Goal: Information Seeking & Learning: Learn about a topic

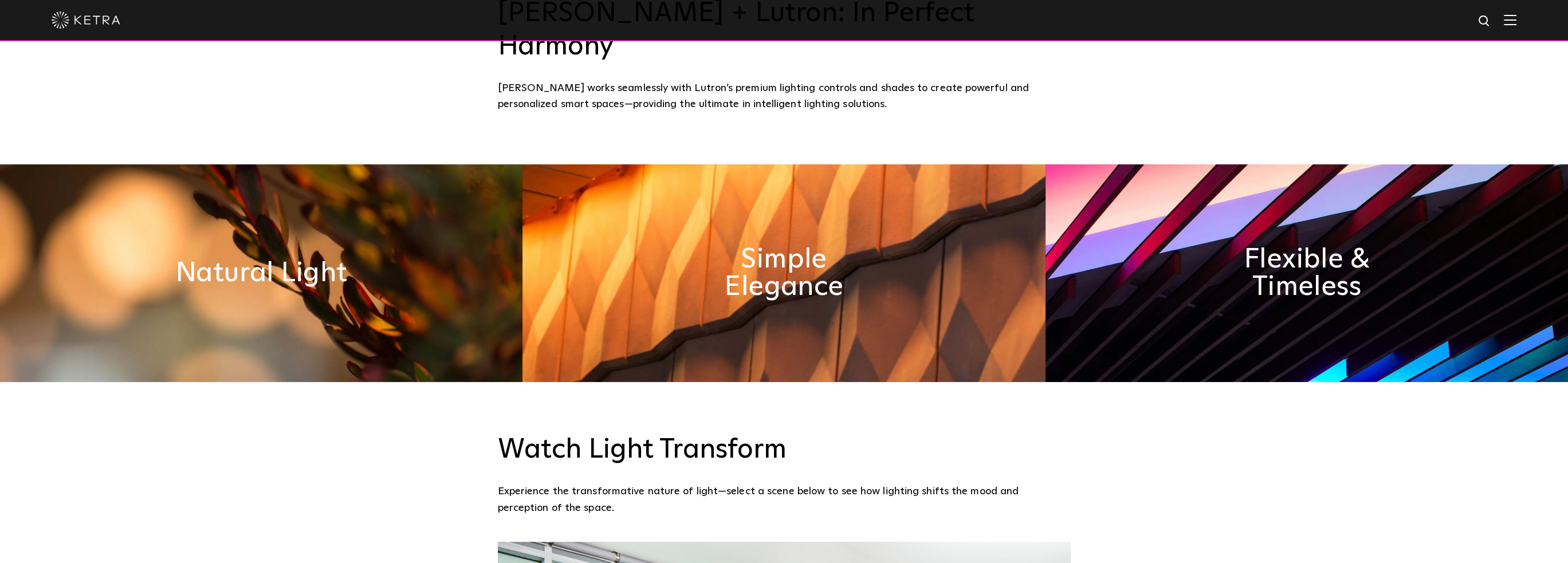
scroll to position [744, 0]
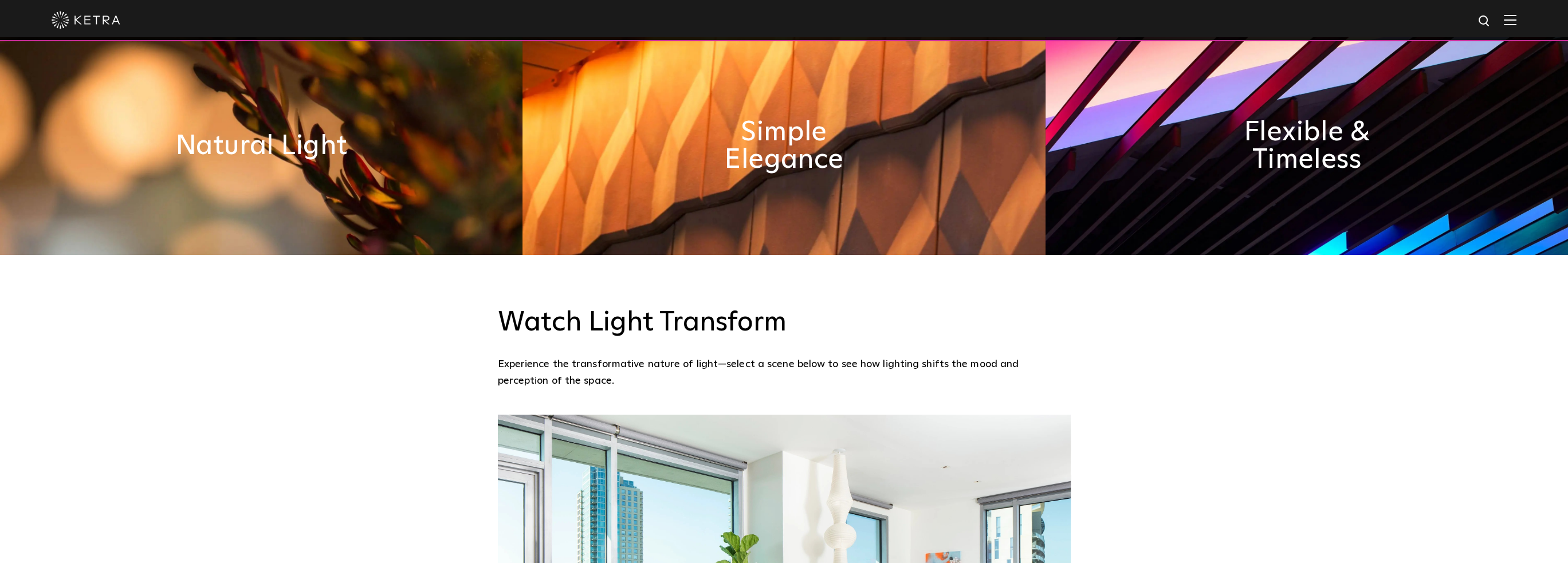
click at [1516, 22] on img at bounding box center [1511, 19] width 13 height 11
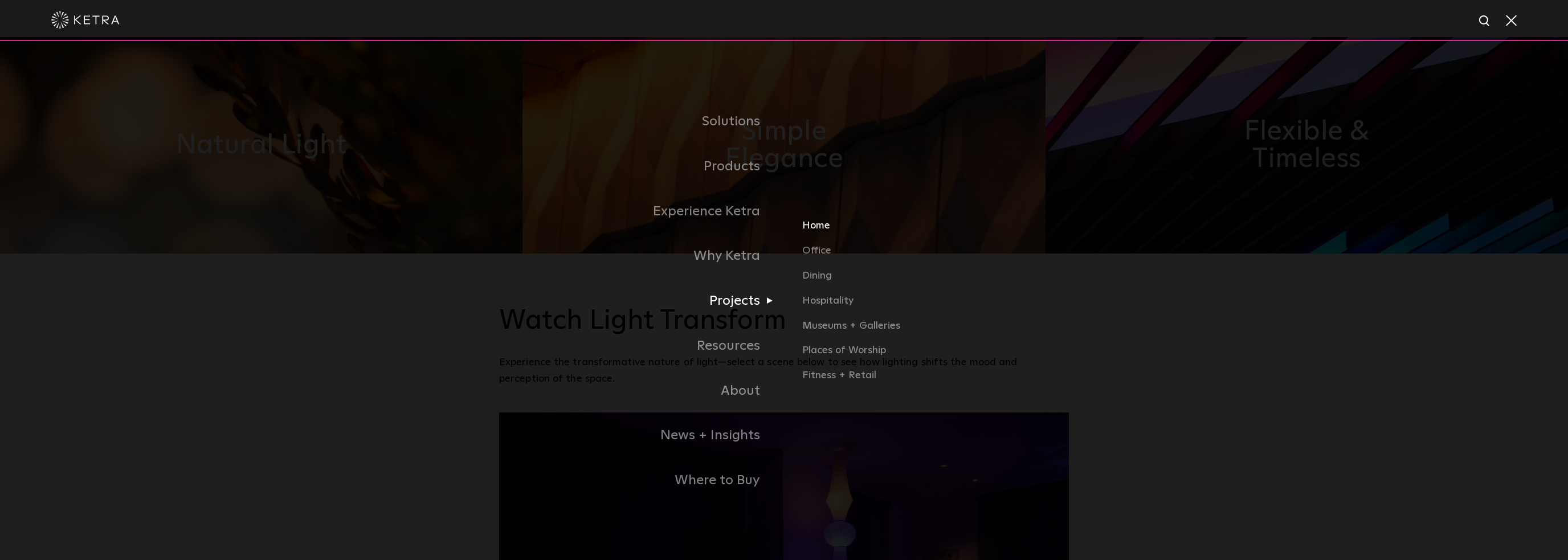
click at [812, 231] on link "Home" at bounding box center [936, 230] width 267 height 25
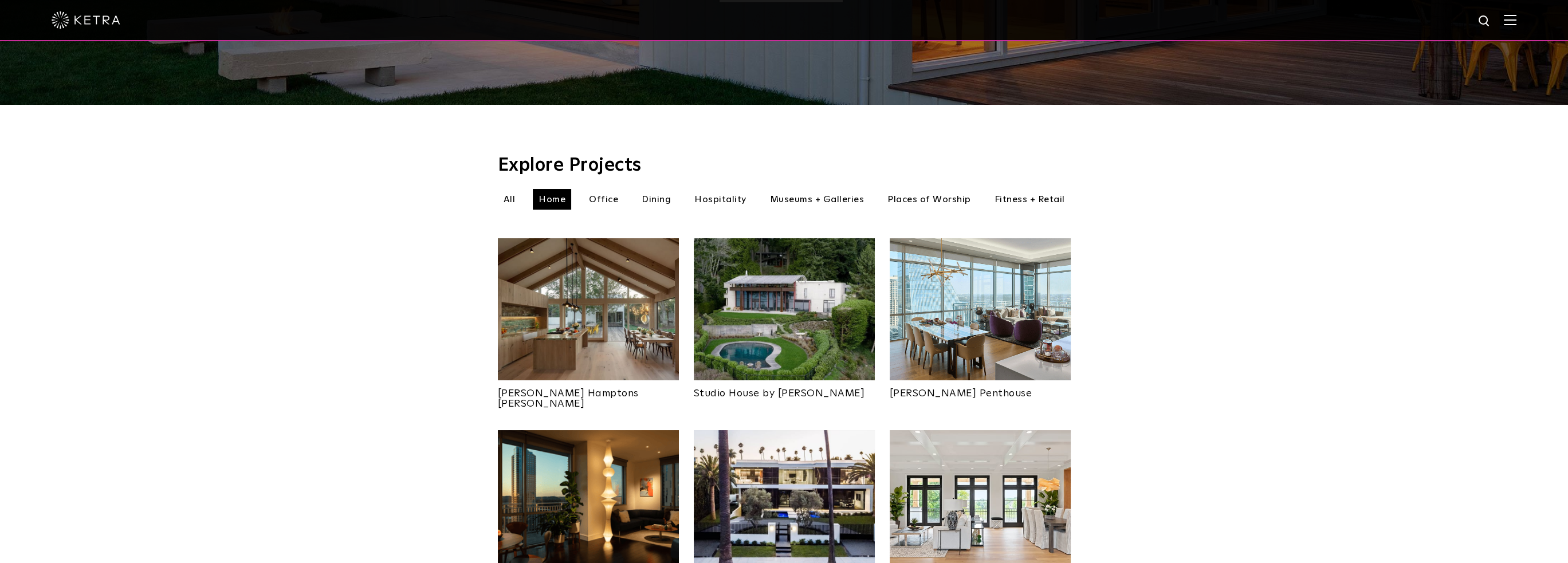
scroll to position [516, 0]
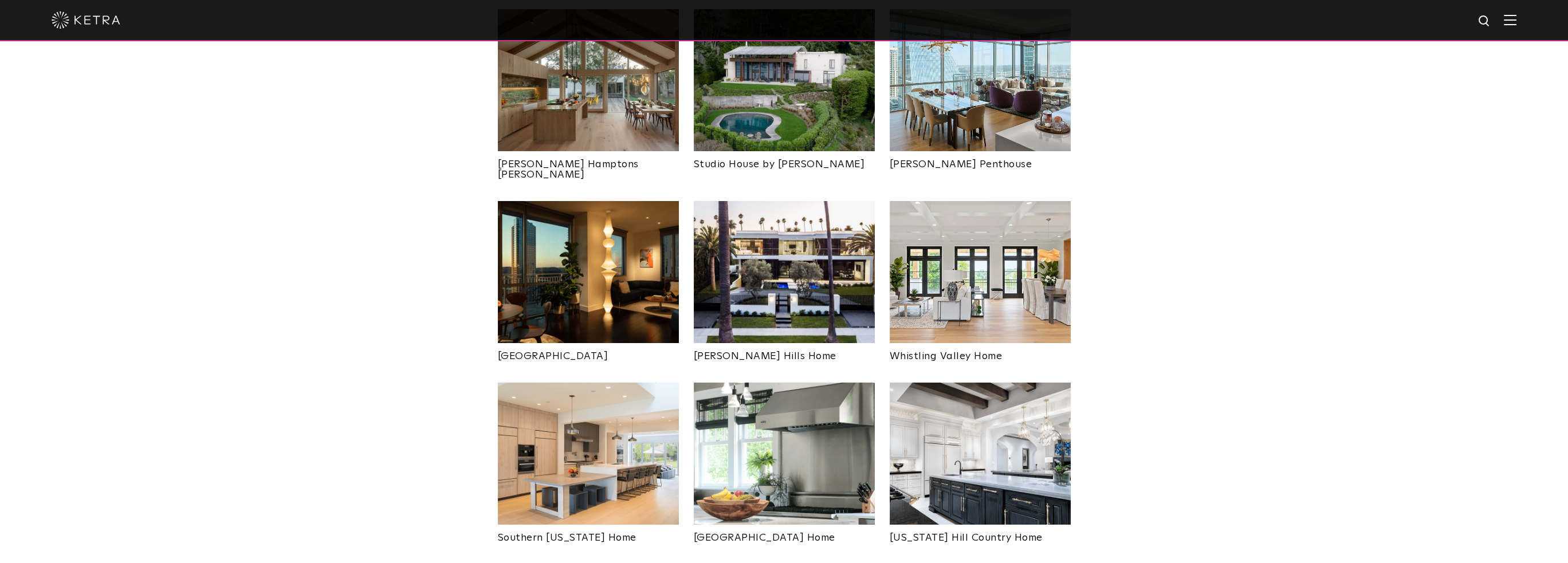
click at [647, 272] on img at bounding box center [589, 272] width 181 height 142
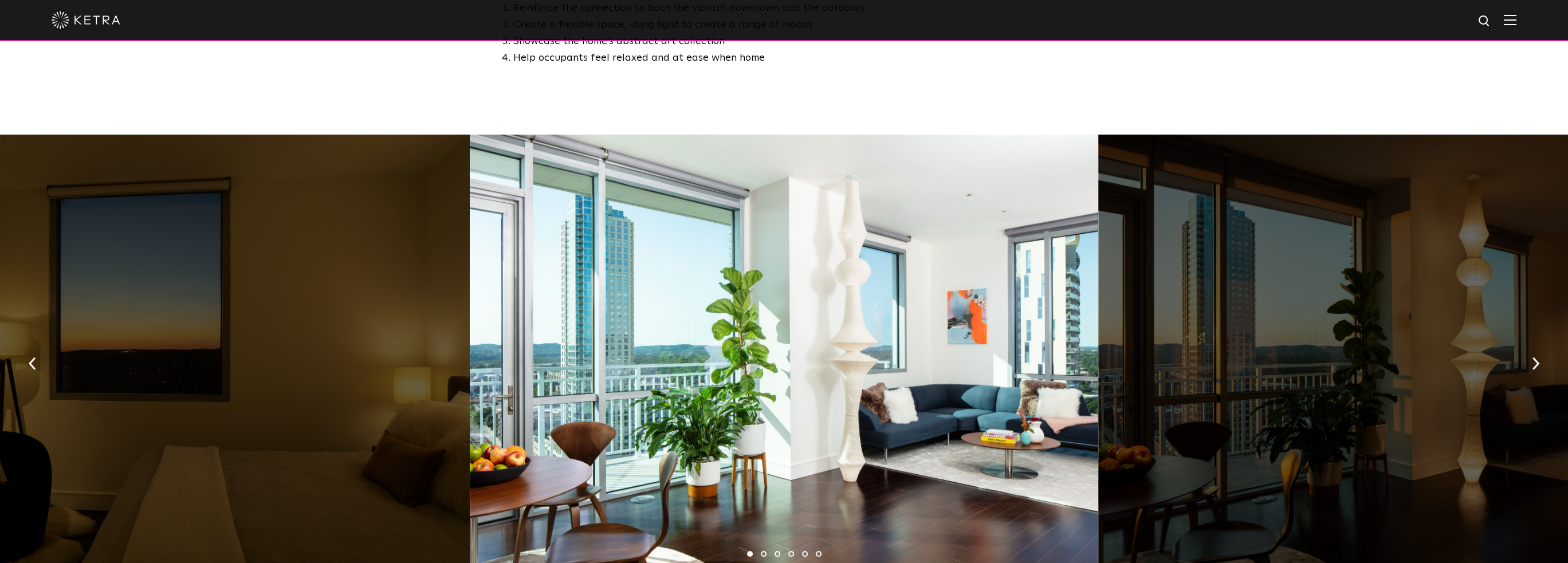
scroll to position [801, 0]
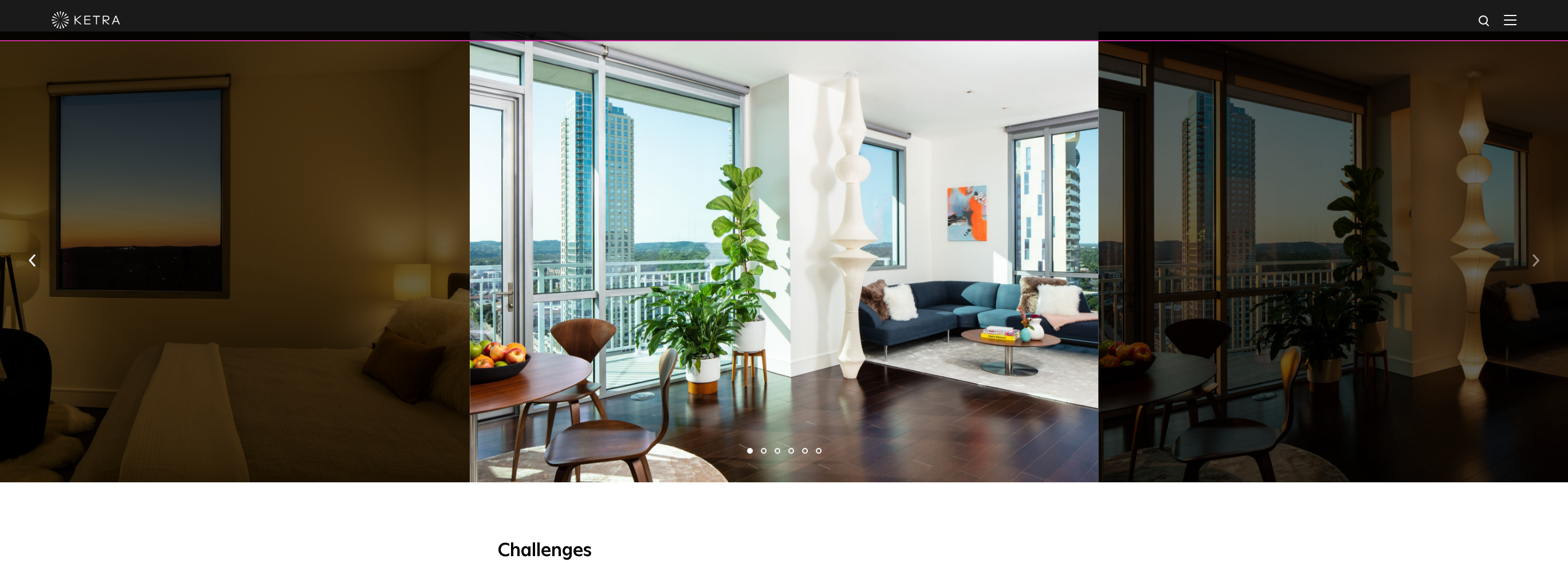
click at [1537, 254] on img "button" at bounding box center [1536, 261] width 7 height 13
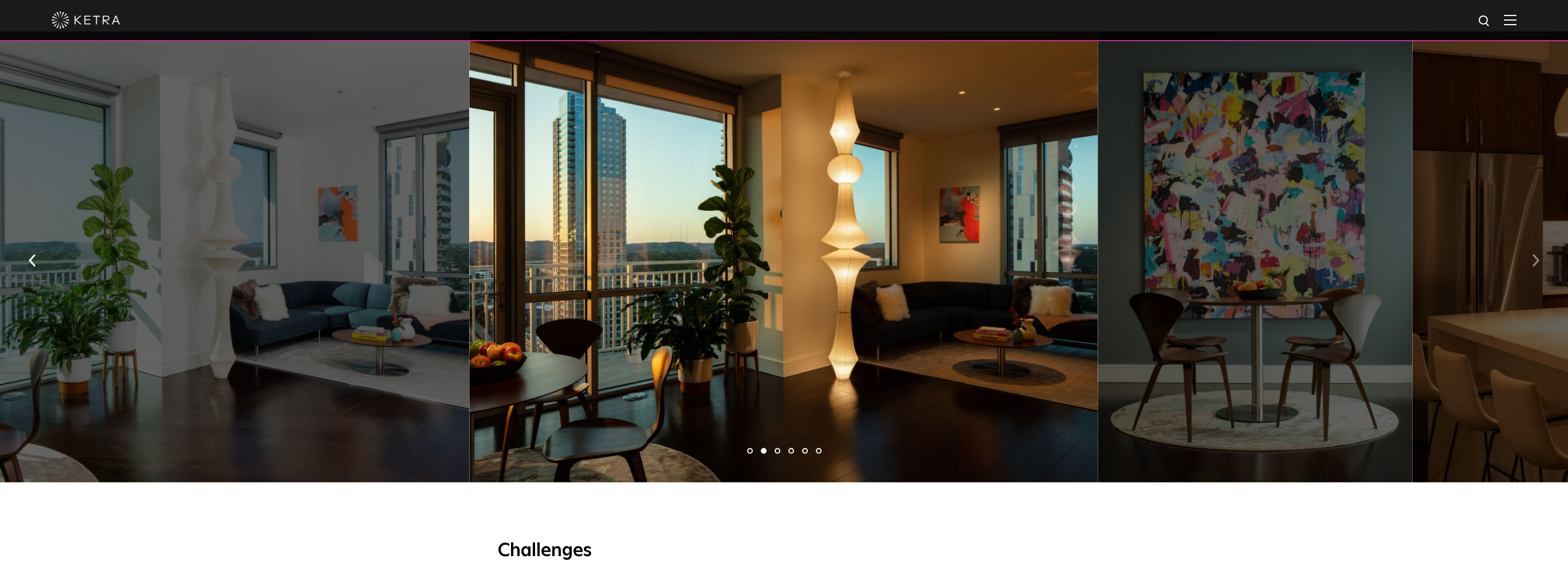
click at [1537, 254] on img "button" at bounding box center [1536, 261] width 7 height 13
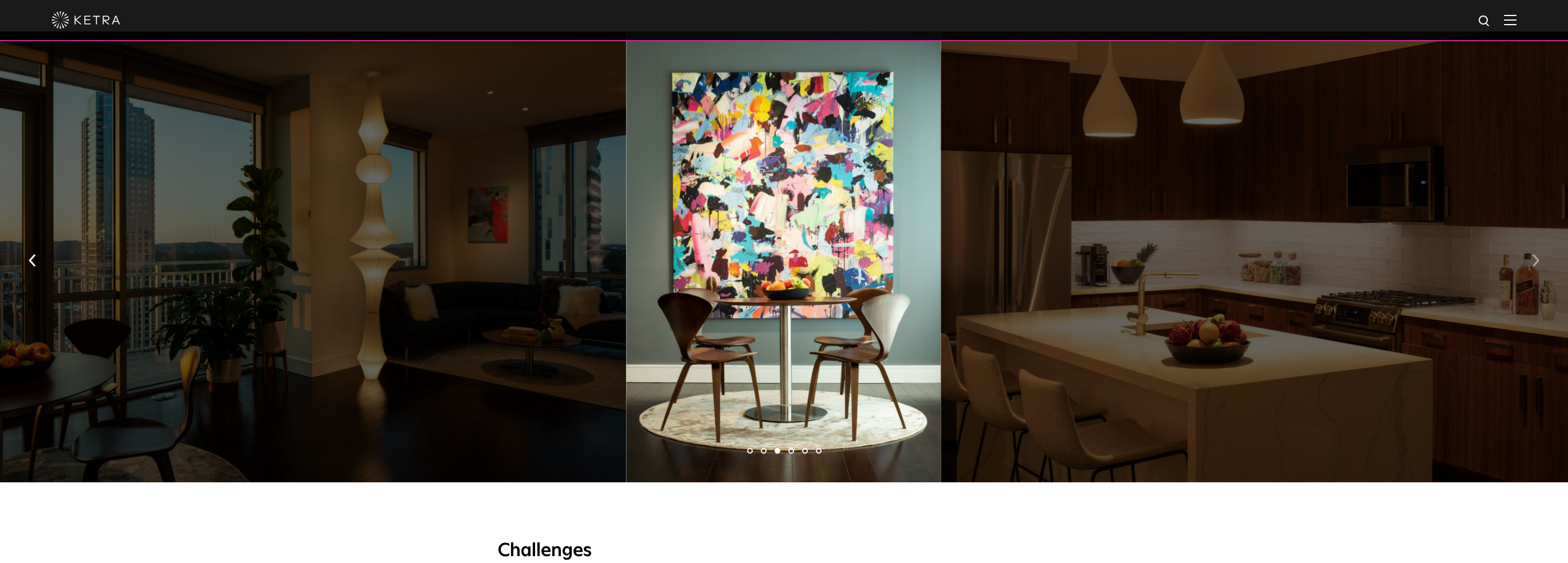
click at [1537, 254] on img "button" at bounding box center [1536, 261] width 7 height 13
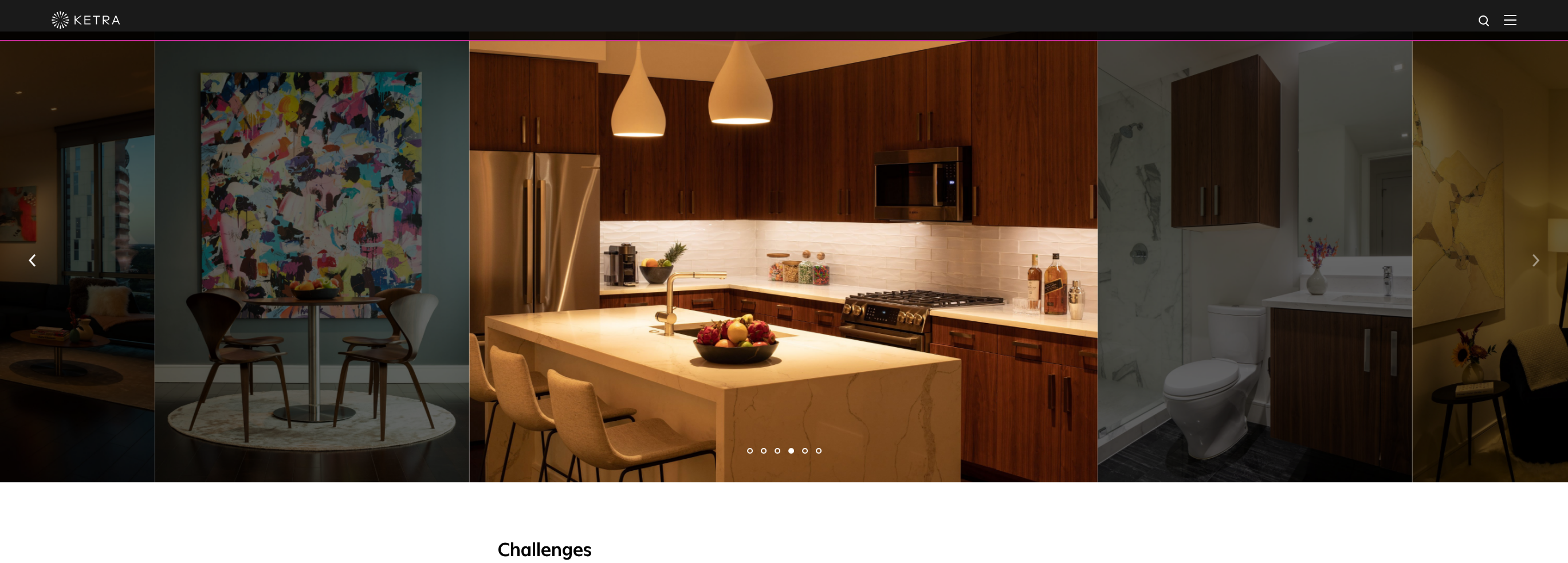
click at [1536, 254] on img "button" at bounding box center [1536, 261] width 7 height 13
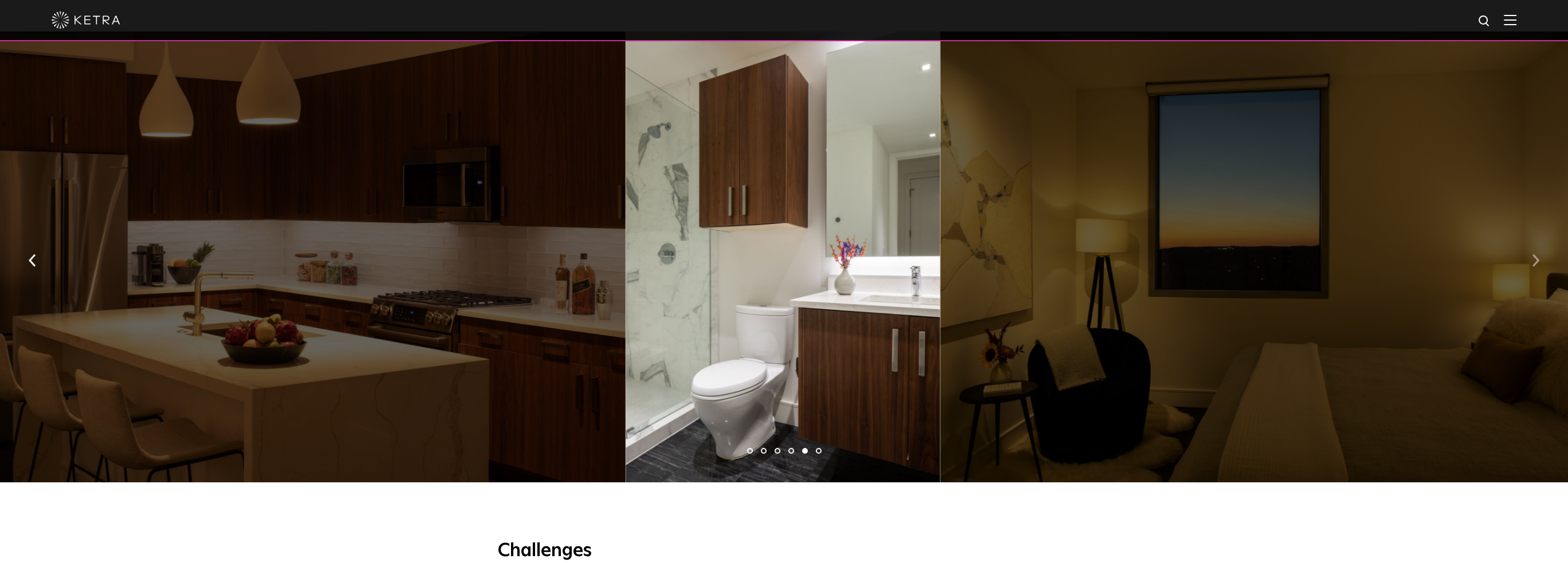
click at [1536, 254] on img "button" at bounding box center [1536, 261] width 7 height 13
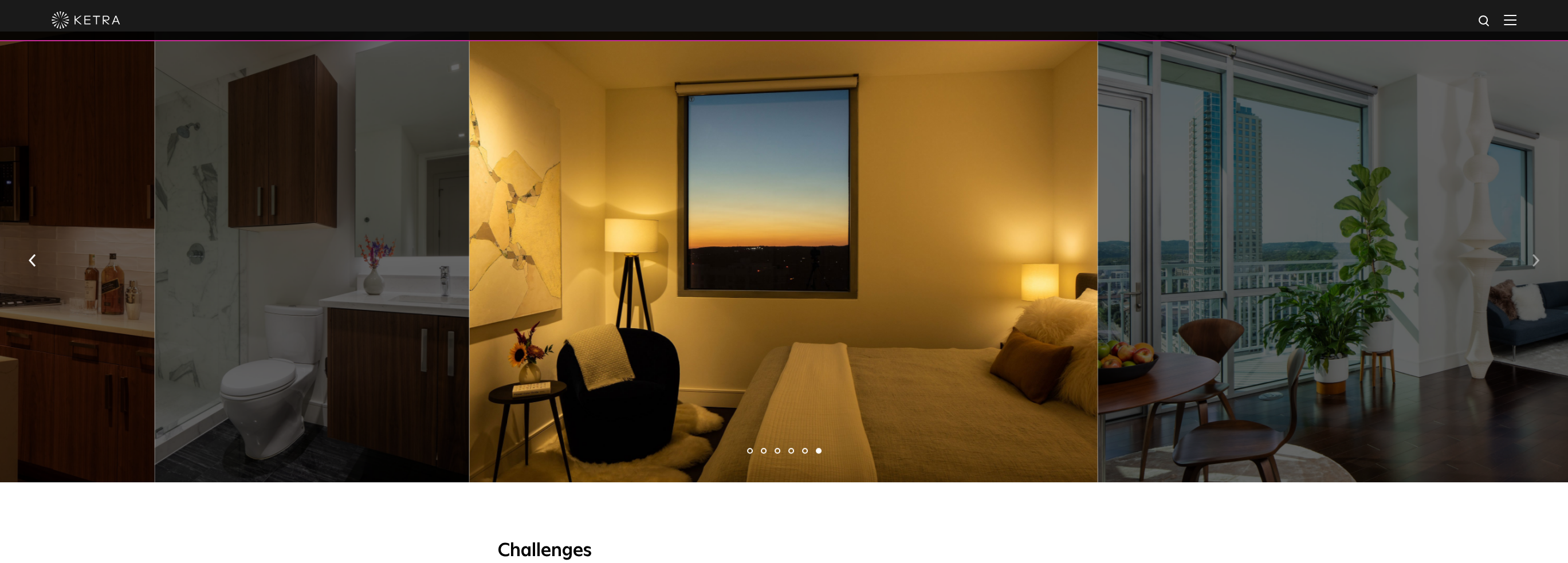
click at [1534, 254] on img "button" at bounding box center [1536, 261] width 7 height 13
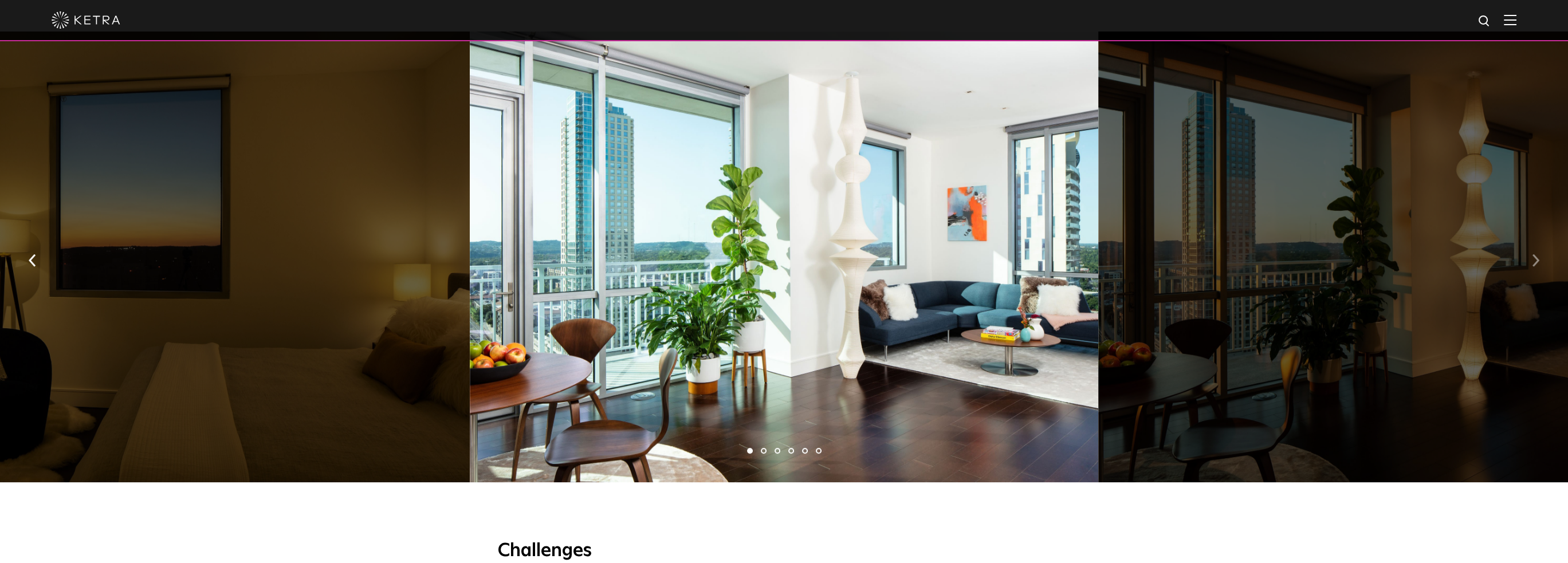
click at [1534, 254] on img "button" at bounding box center [1536, 261] width 7 height 13
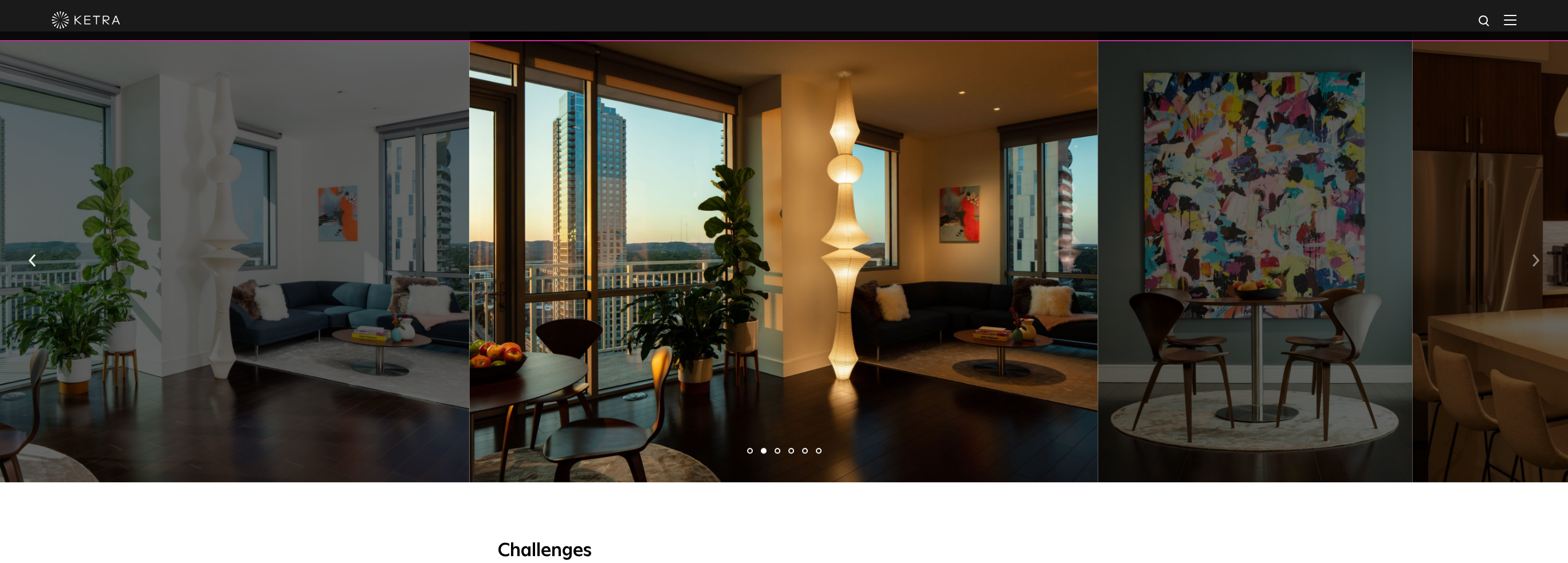
click at [1534, 254] on img "button" at bounding box center [1536, 261] width 7 height 13
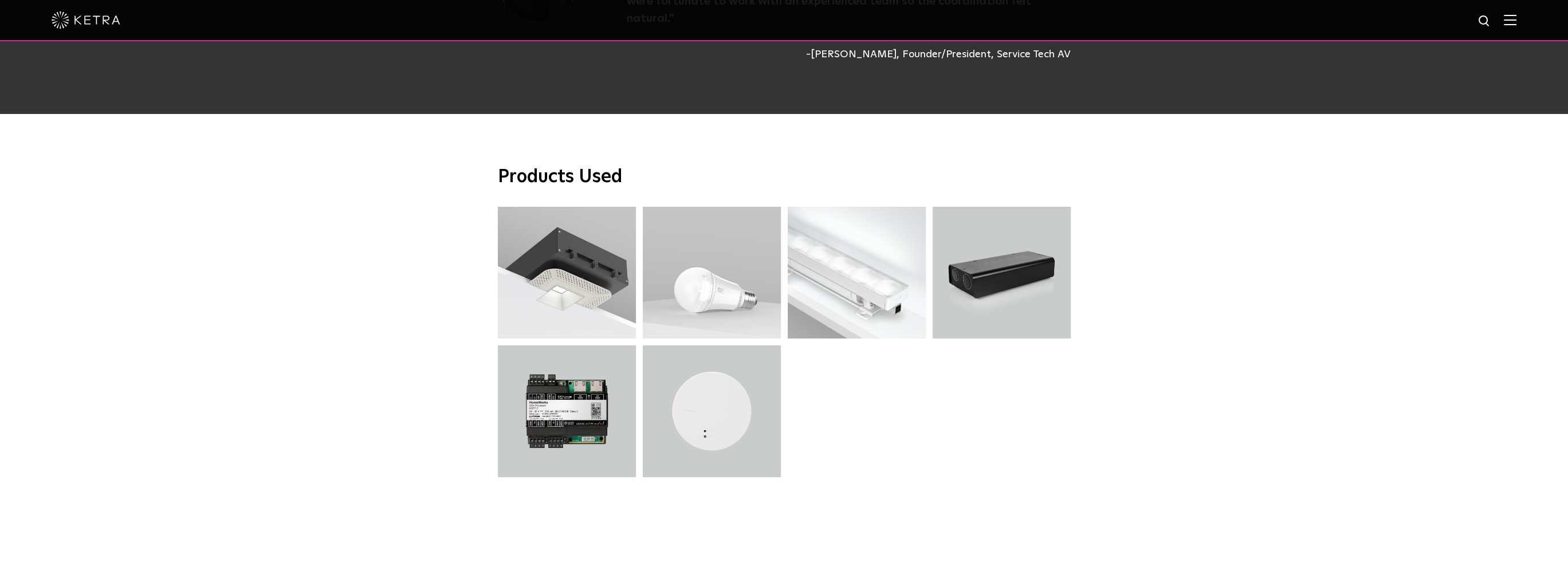
scroll to position [2977, 0]
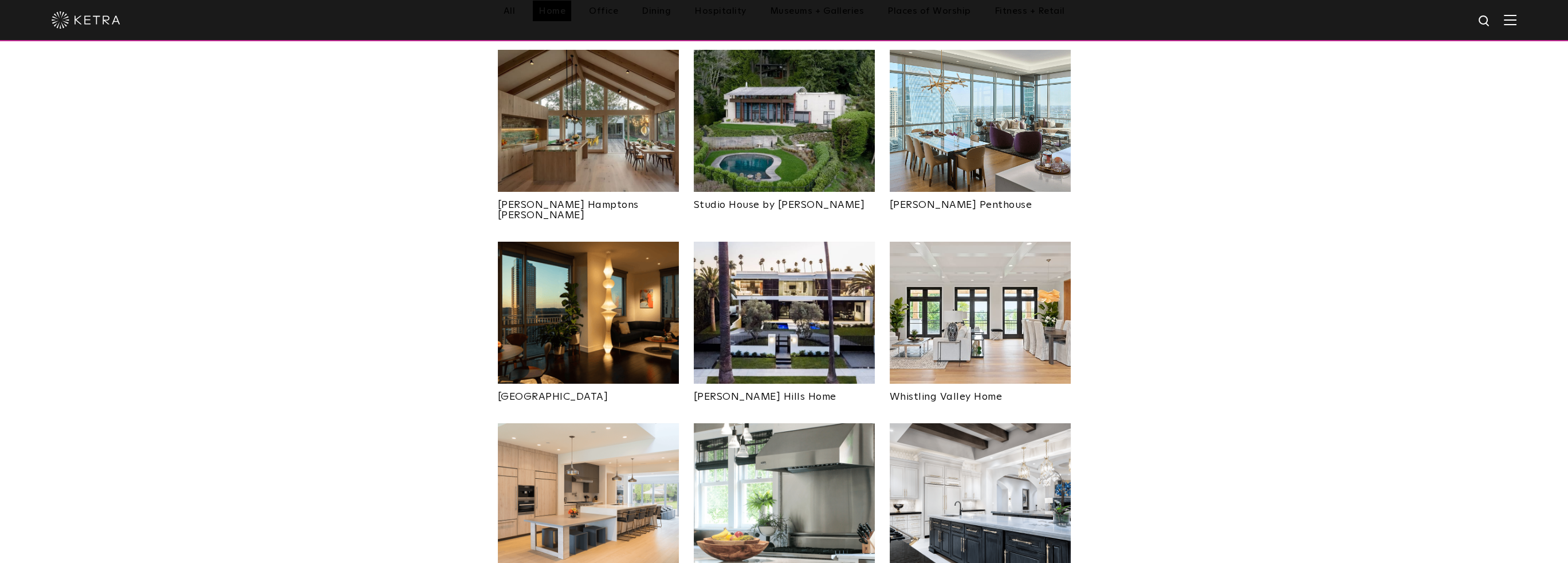
scroll to position [401, 0]
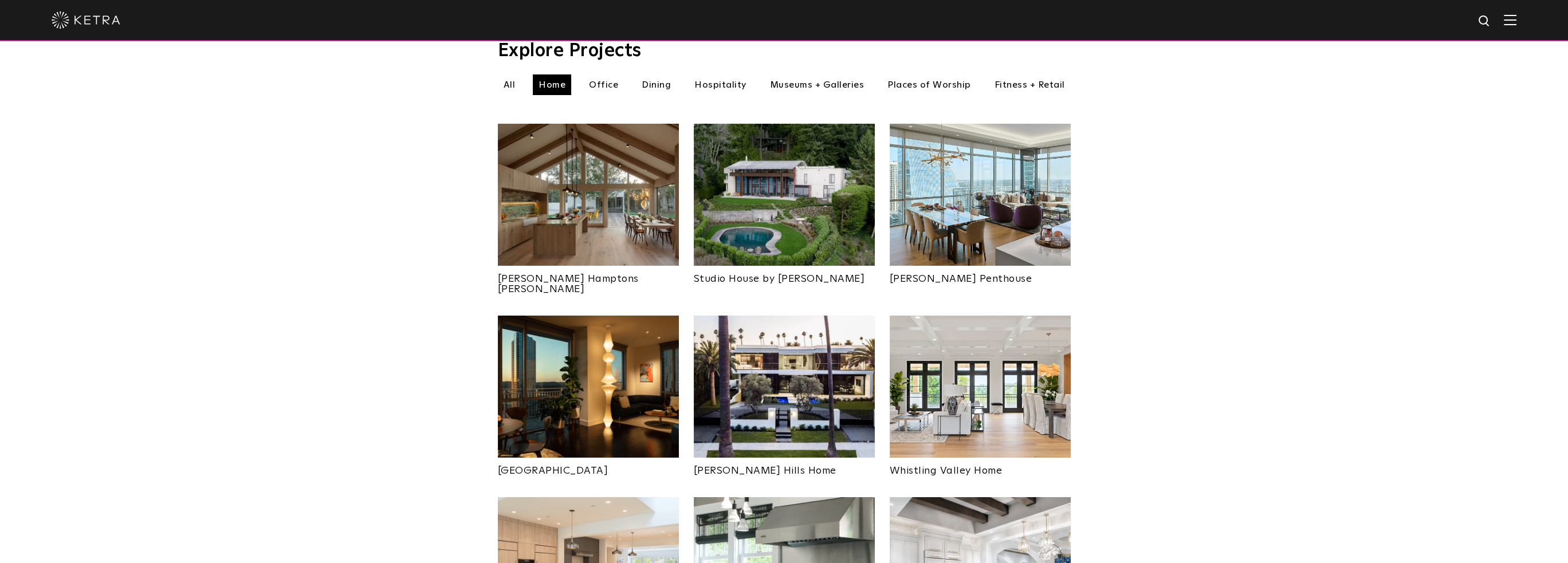
click at [635, 332] on img at bounding box center [589, 386] width 181 height 142
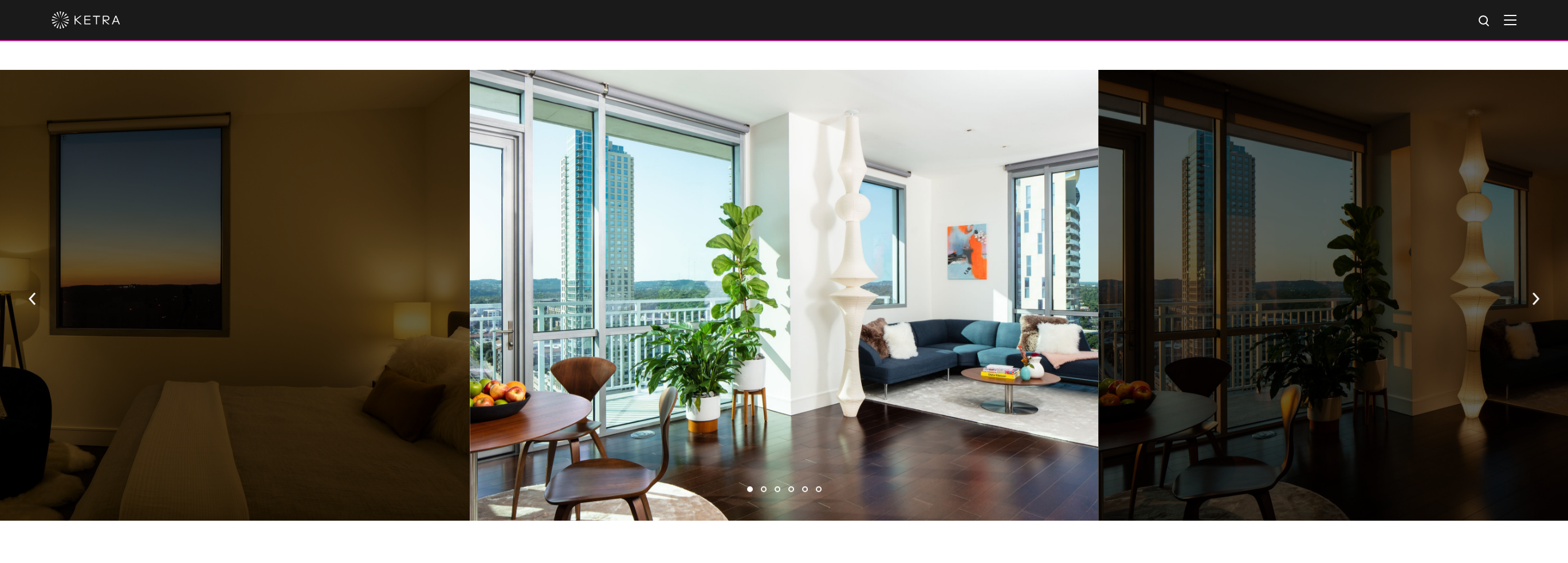
scroll to position [801, 0]
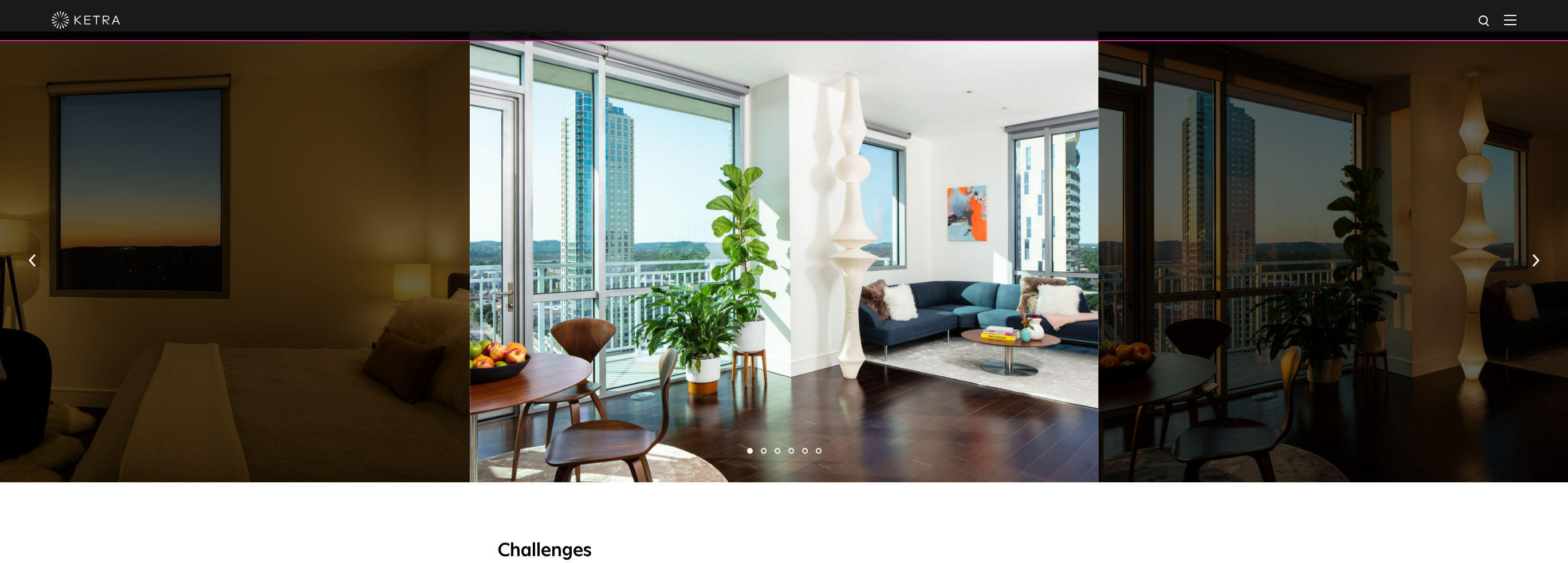
click at [348, 270] on div at bounding box center [155, 256] width 629 height 450
click at [1470, 236] on div at bounding box center [1412, 256] width 629 height 450
click at [1528, 240] on button "button" at bounding box center [1536, 259] width 24 height 39
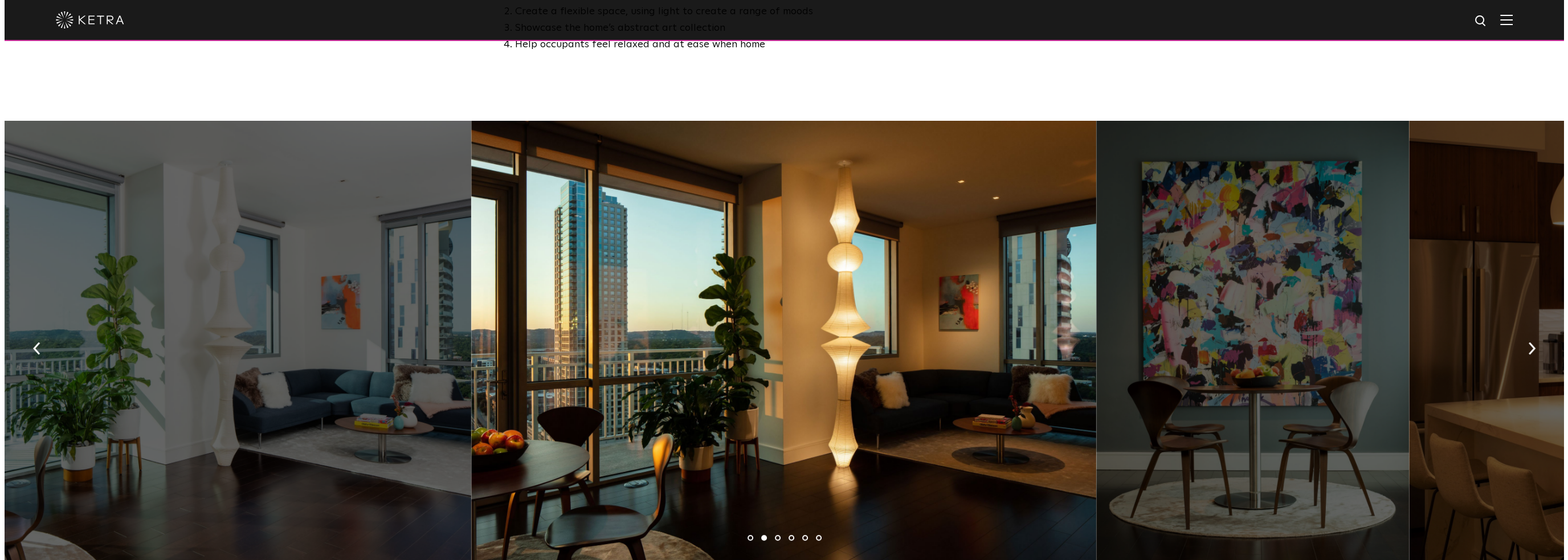
scroll to position [684, 0]
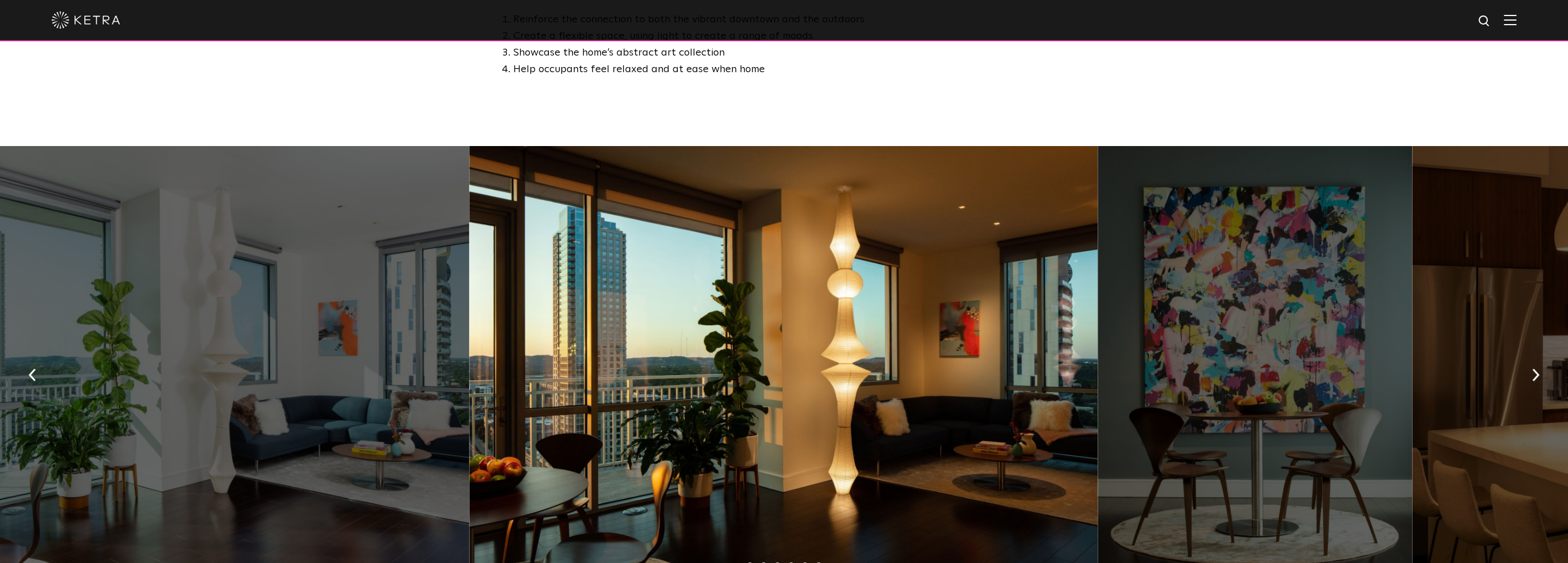
click at [1514, 16] on img at bounding box center [1511, 19] width 13 height 11
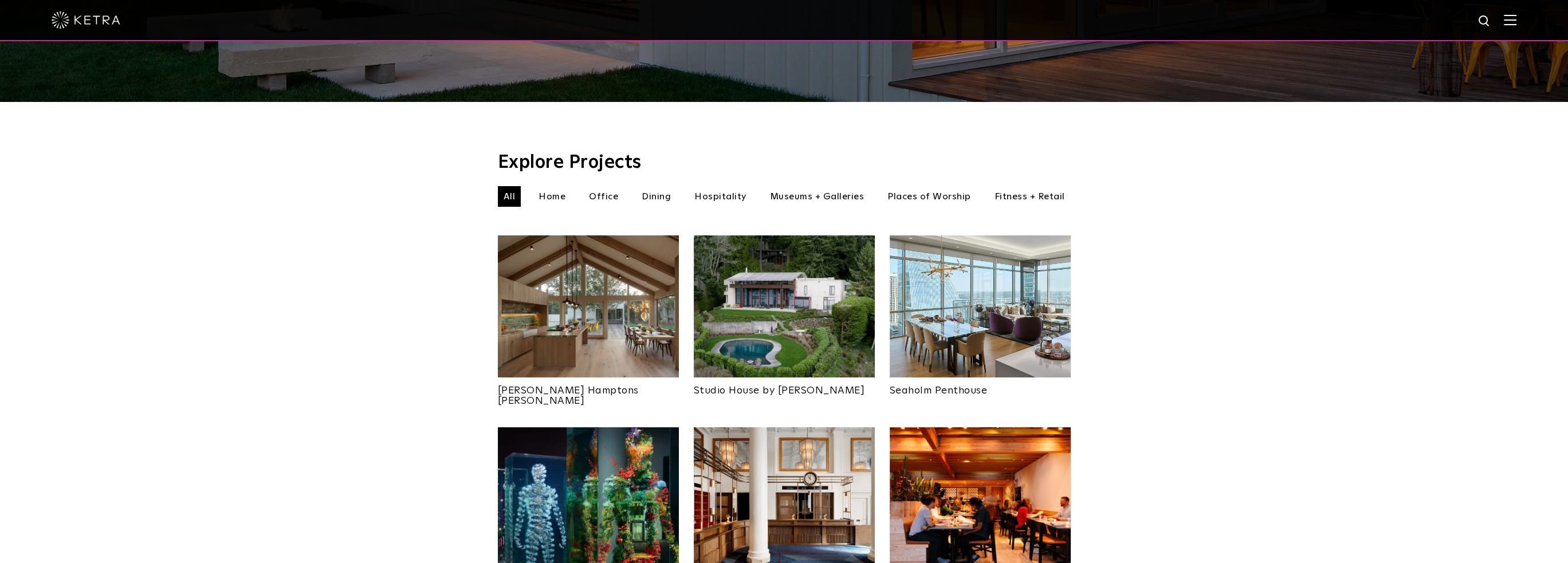
scroll to position [343, 0]
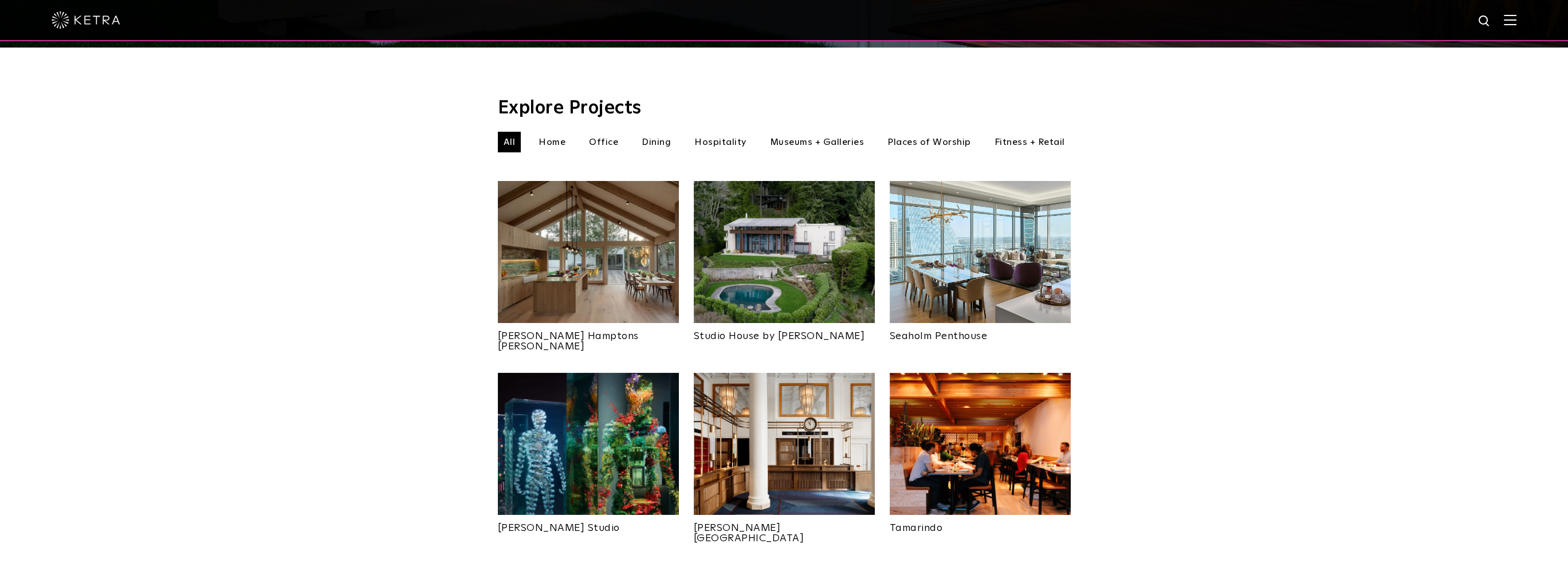
click at [627, 284] on img at bounding box center [589, 252] width 181 height 142
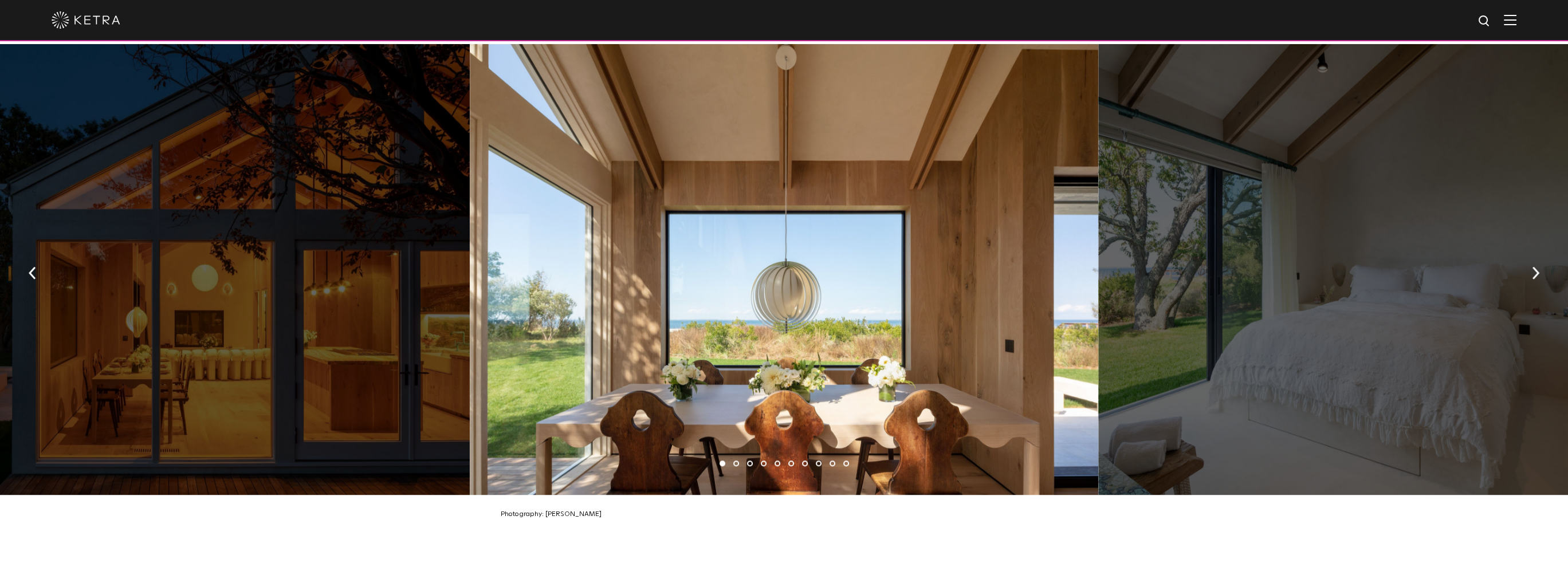
scroll to position [1660, 0]
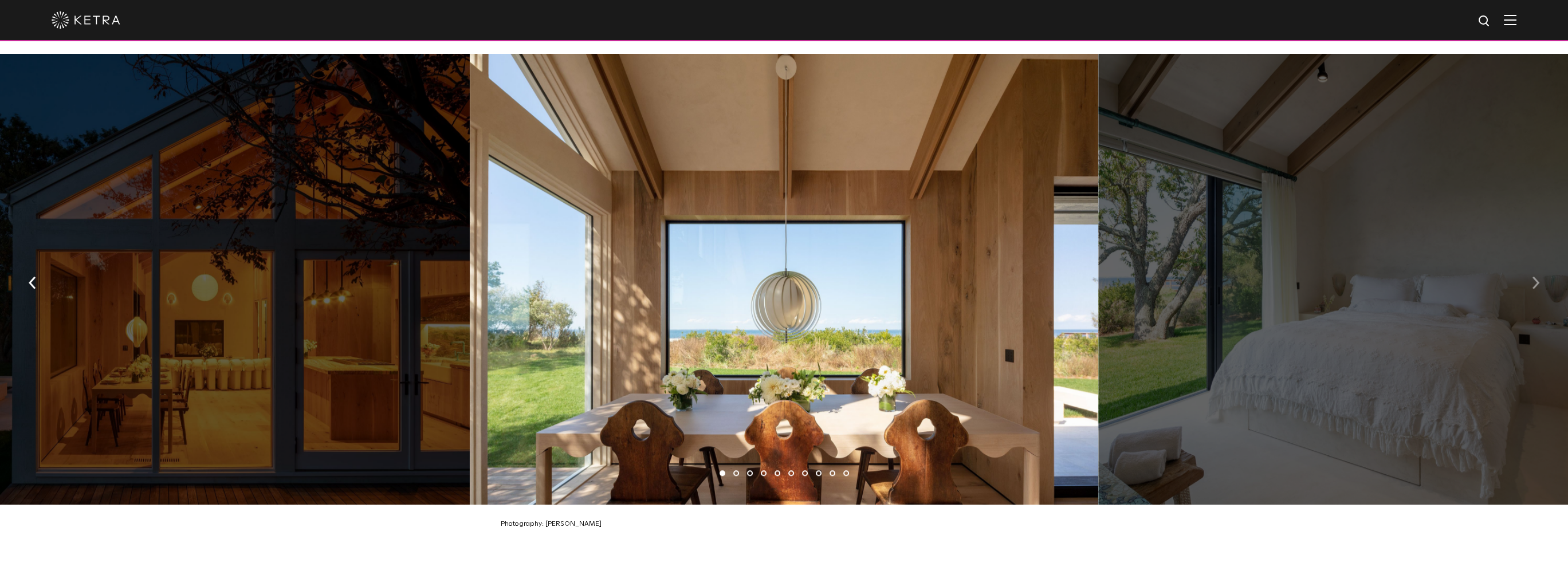
click at [1528, 276] on button "button" at bounding box center [1536, 282] width 24 height 39
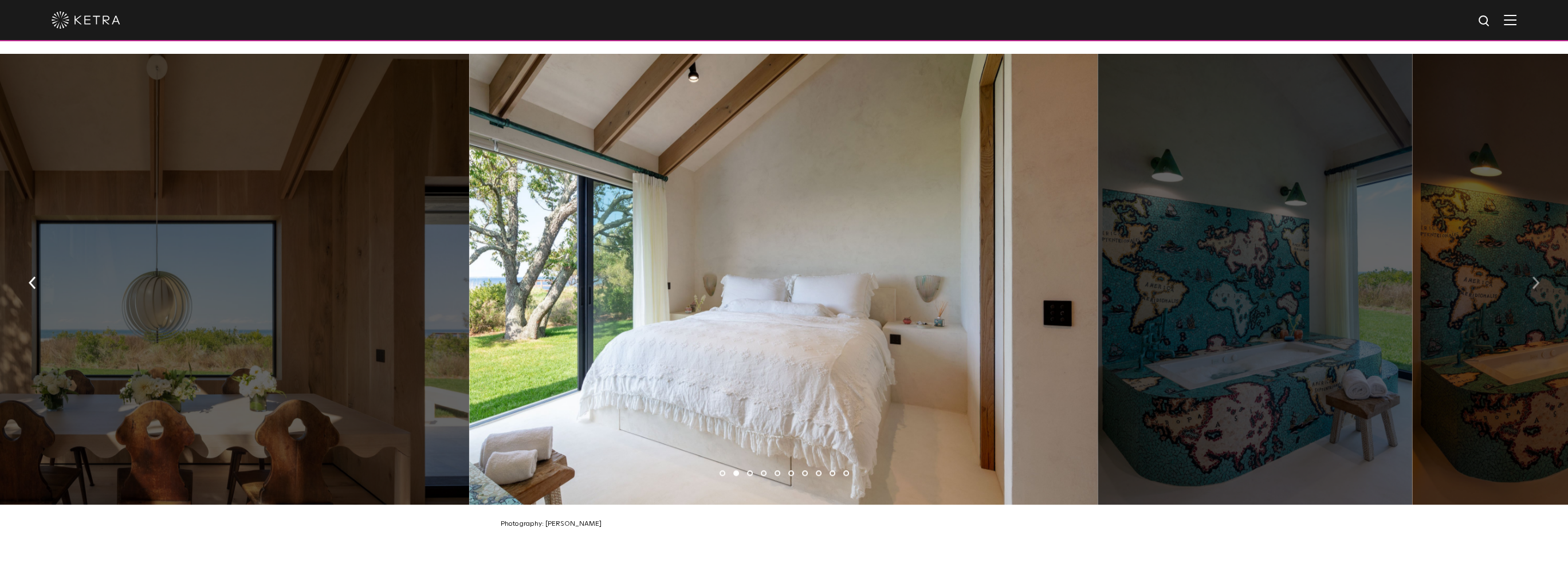
click at [1528, 276] on button "button" at bounding box center [1536, 282] width 24 height 39
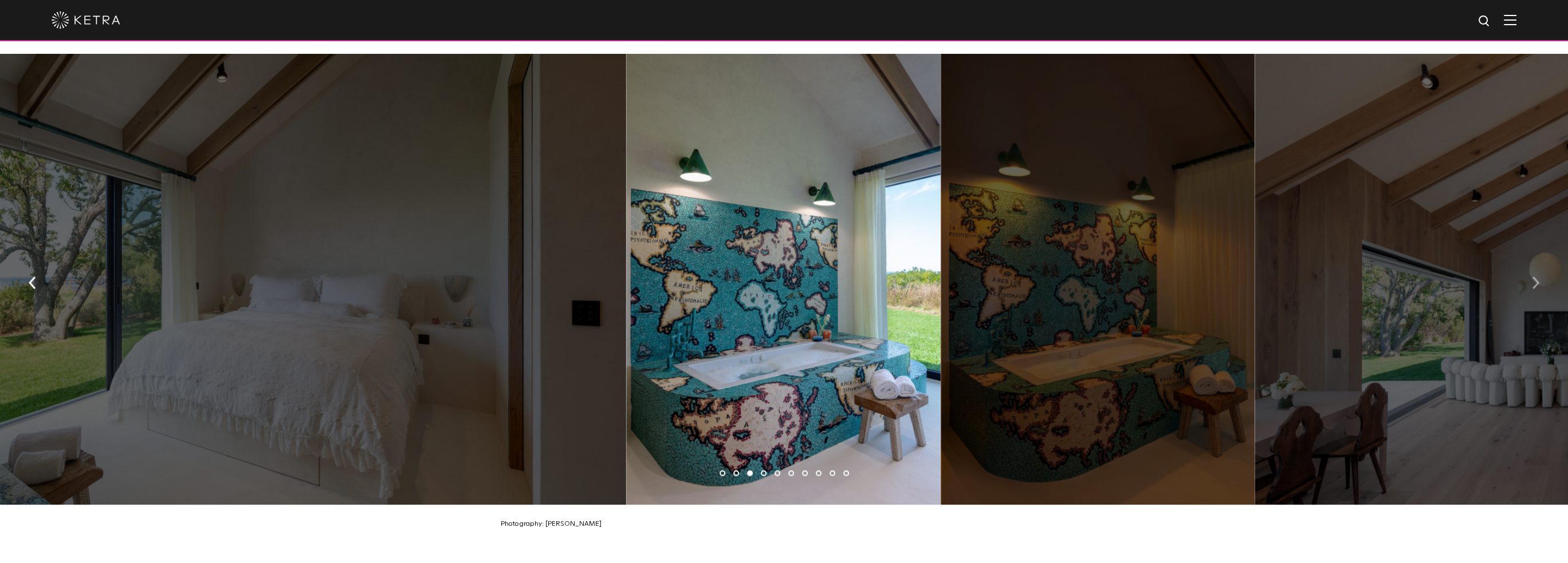
click at [1528, 276] on button "button" at bounding box center [1536, 282] width 24 height 39
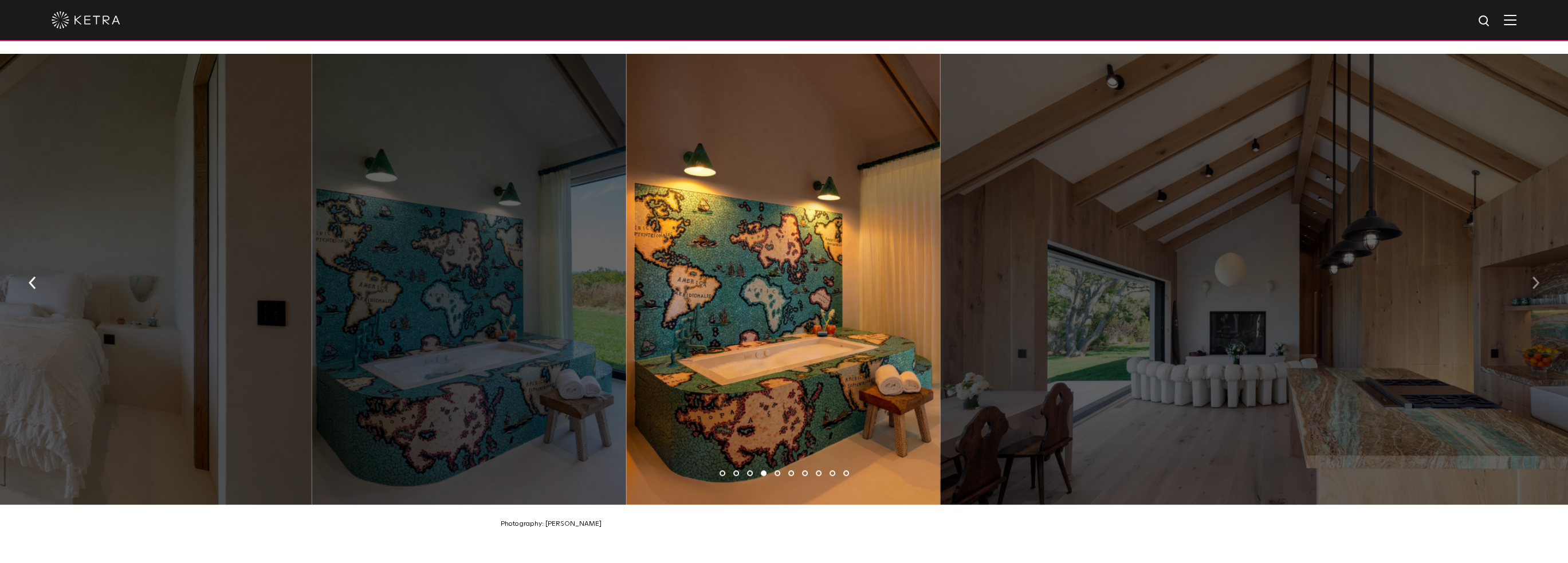
click at [1528, 276] on button "button" at bounding box center [1536, 282] width 24 height 39
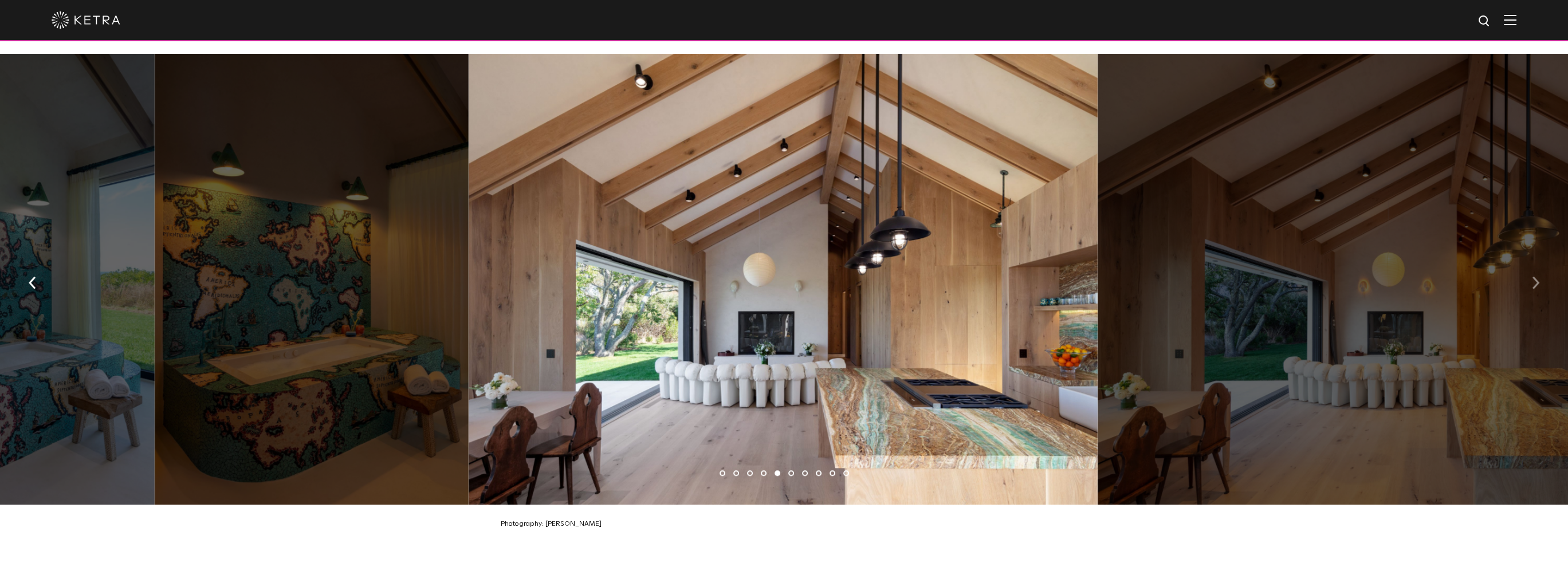
click at [1528, 276] on button "button" at bounding box center [1536, 282] width 24 height 39
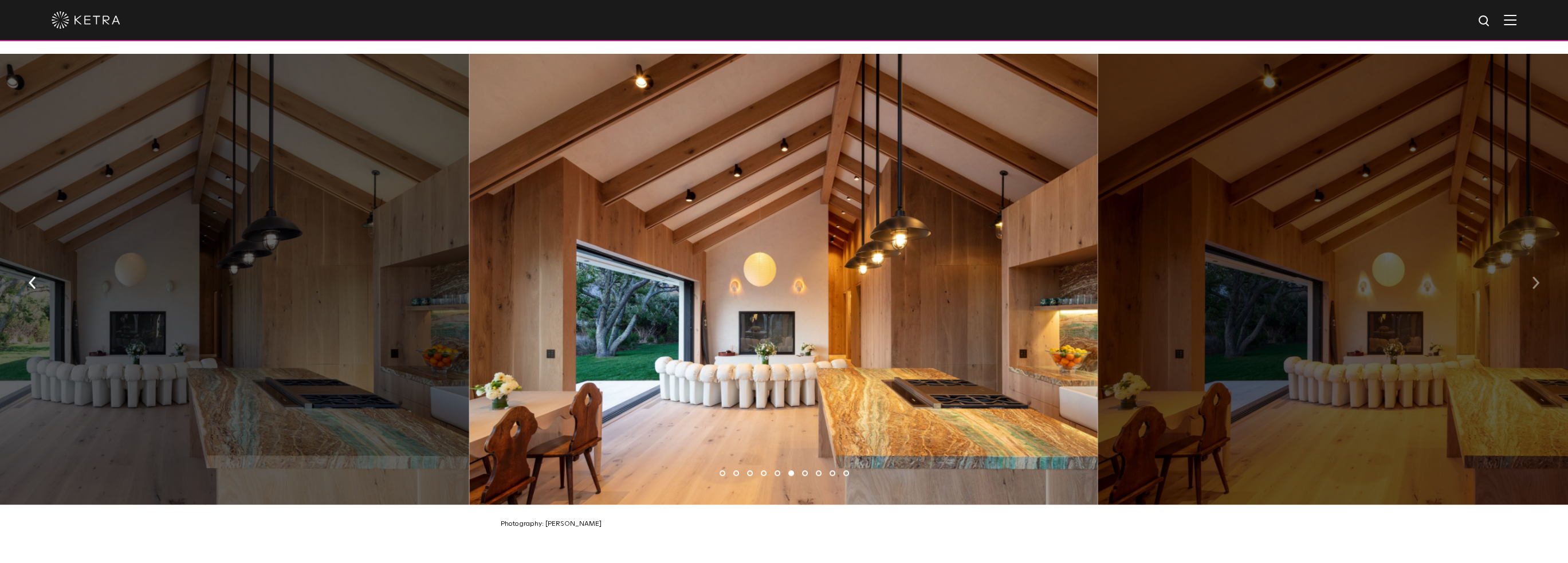
click at [1528, 276] on button "button" at bounding box center [1536, 282] width 24 height 39
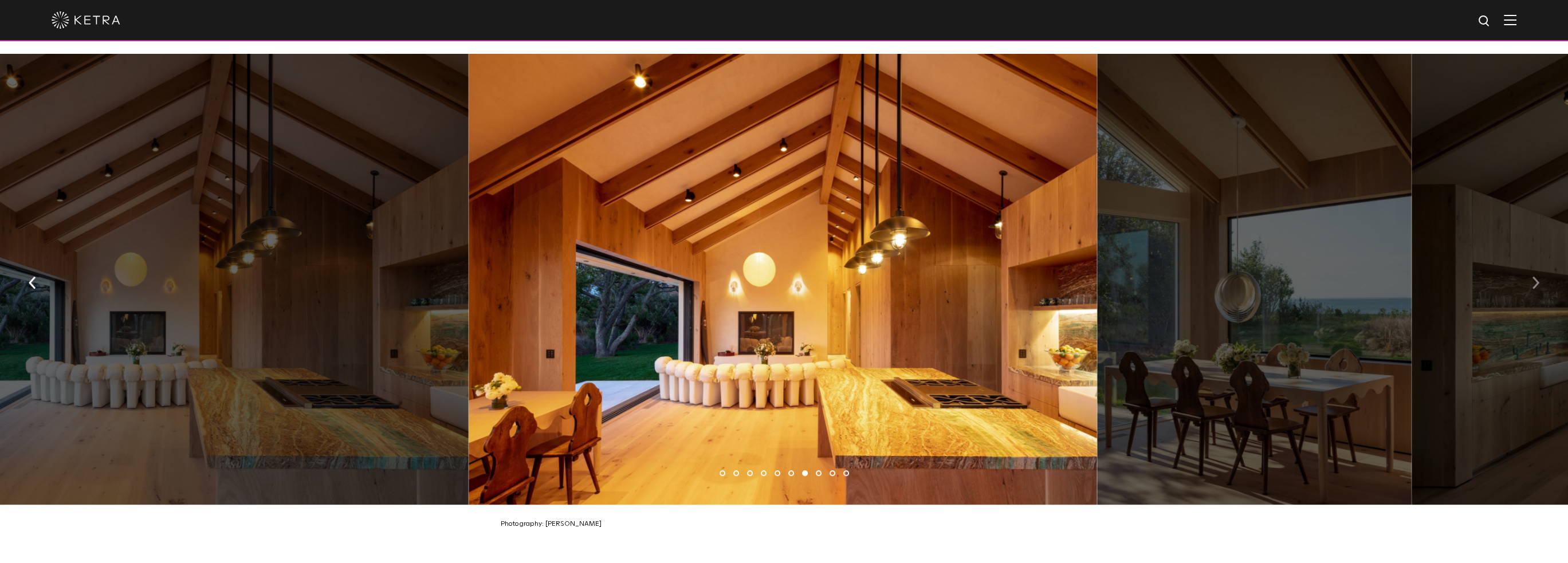
click at [1528, 276] on button "button" at bounding box center [1536, 282] width 24 height 39
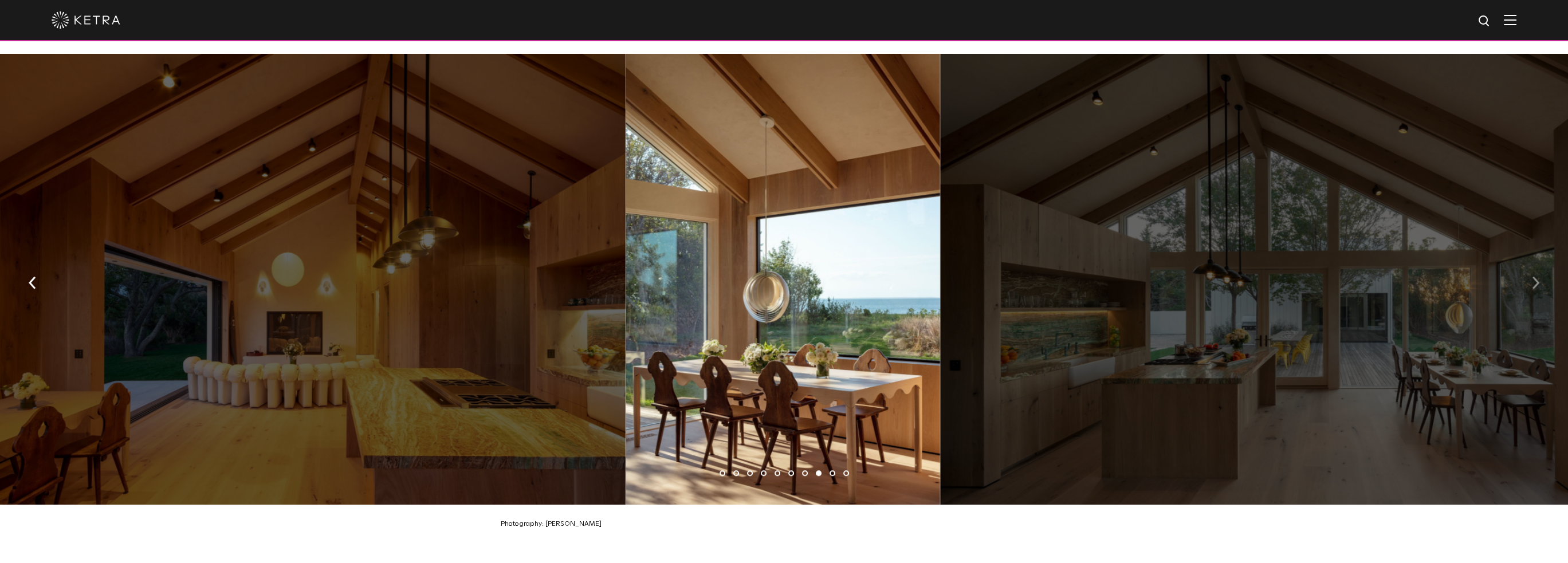
click at [1528, 276] on button "button" at bounding box center [1536, 282] width 24 height 39
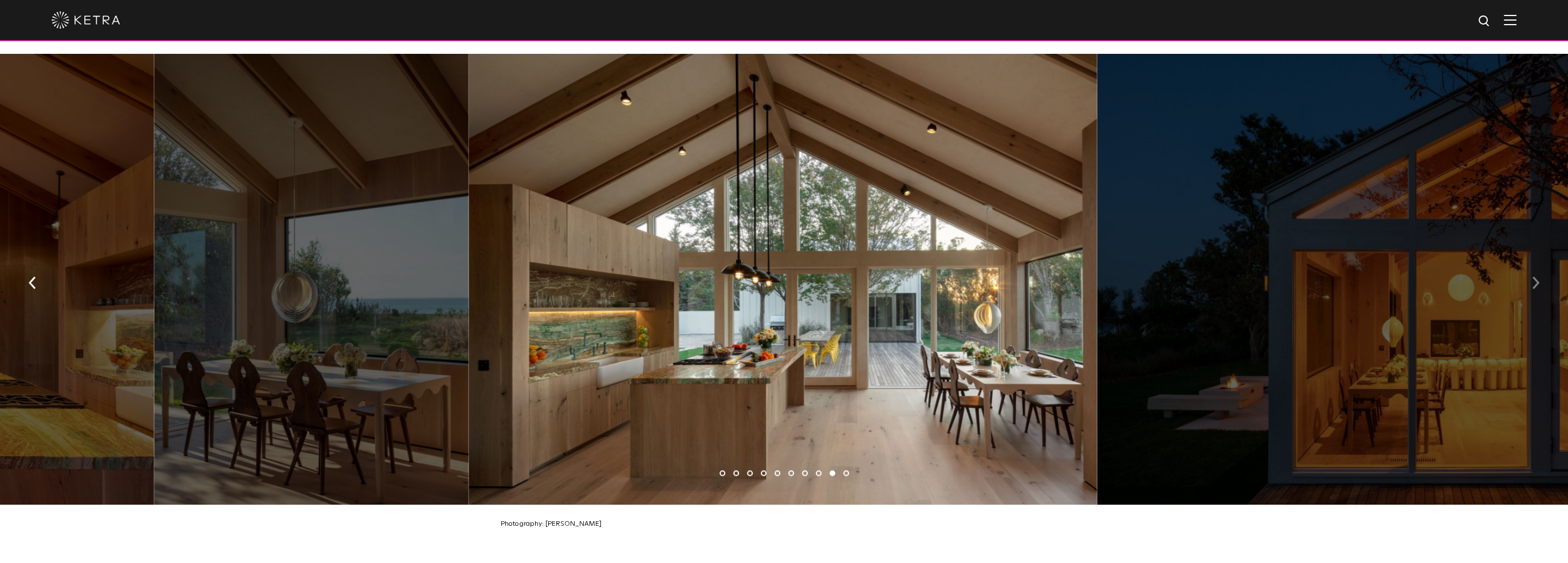
click at [1528, 276] on button "button" at bounding box center [1536, 282] width 24 height 39
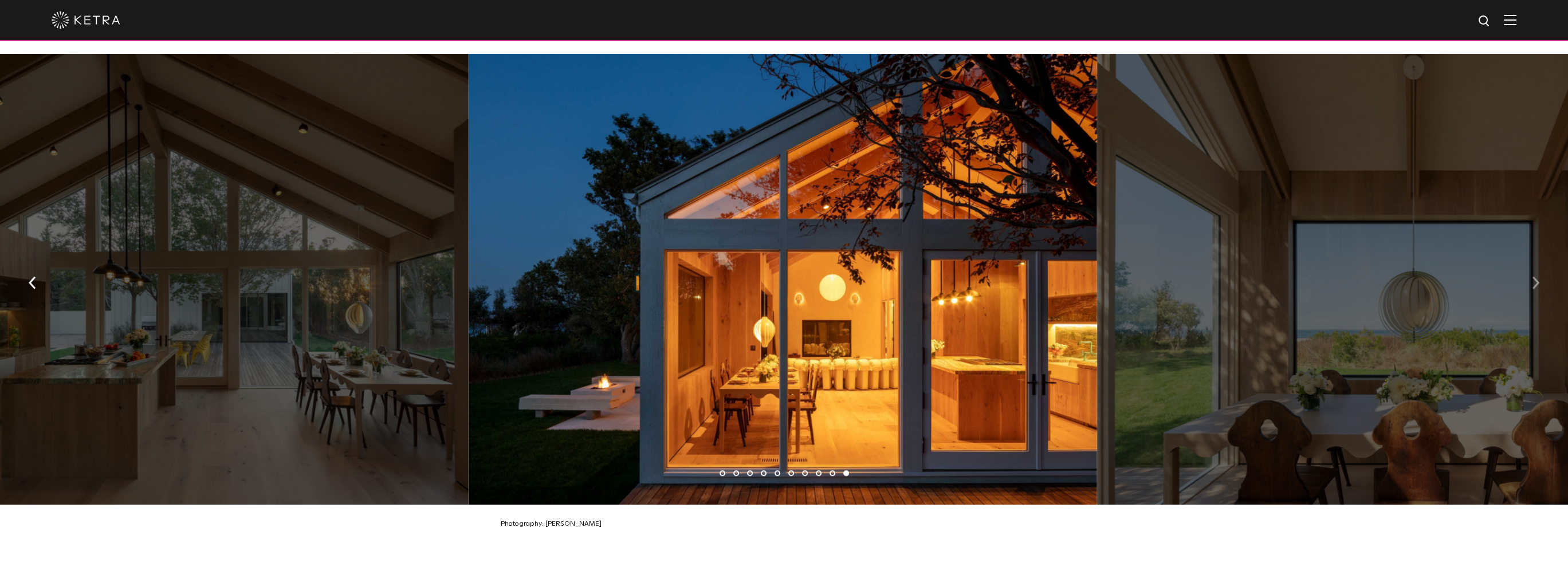
click at [1528, 276] on button "button" at bounding box center [1536, 282] width 24 height 39
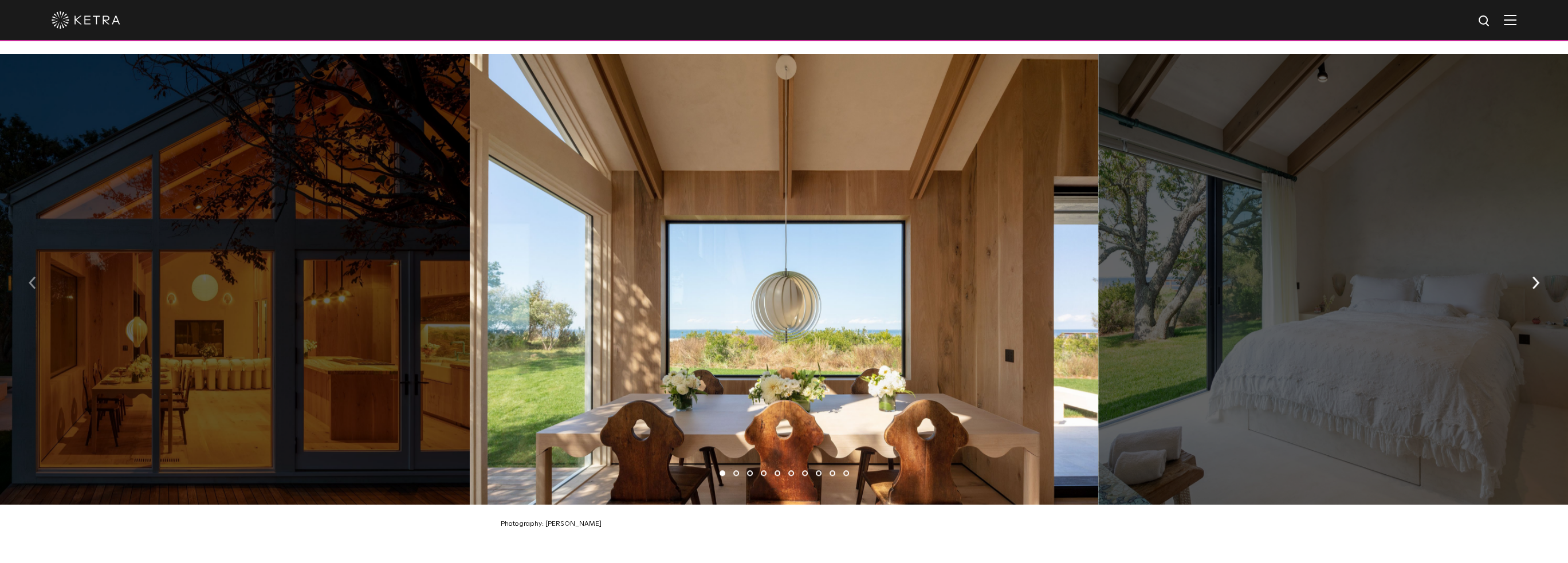
click at [32, 276] on img "button" at bounding box center [32, 283] width 7 height 13
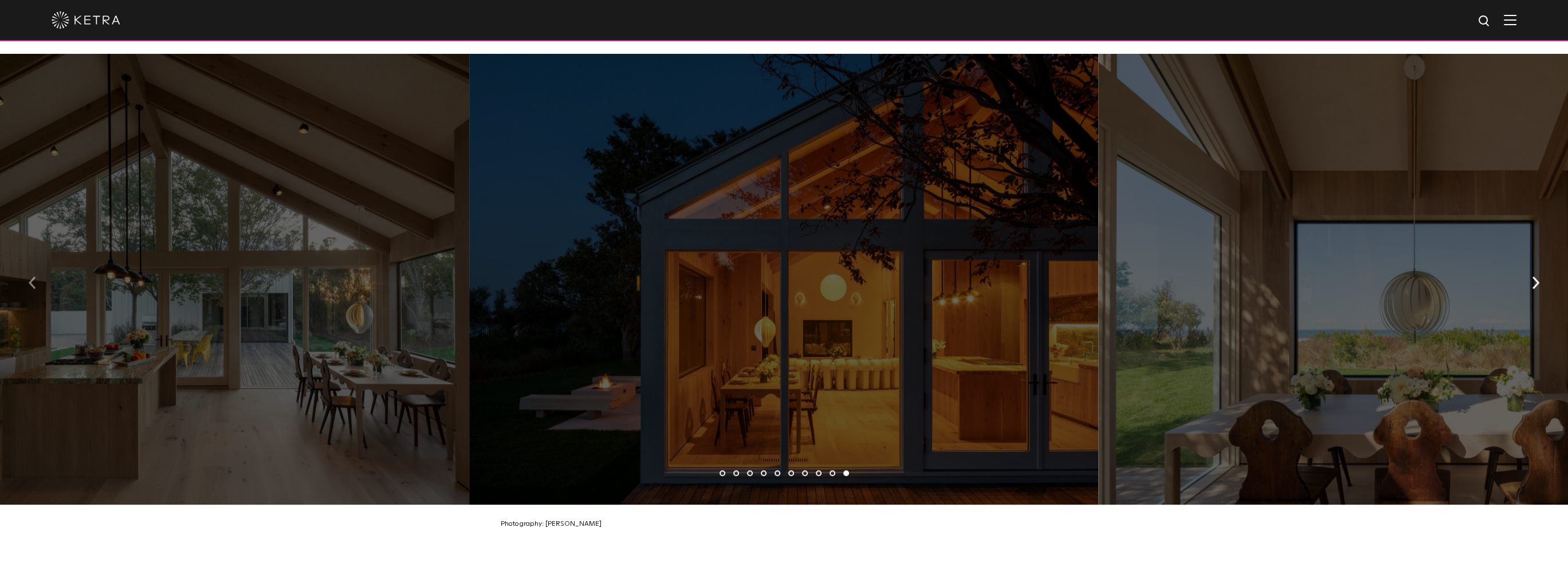
click at [32, 276] on img "button" at bounding box center [32, 283] width 7 height 13
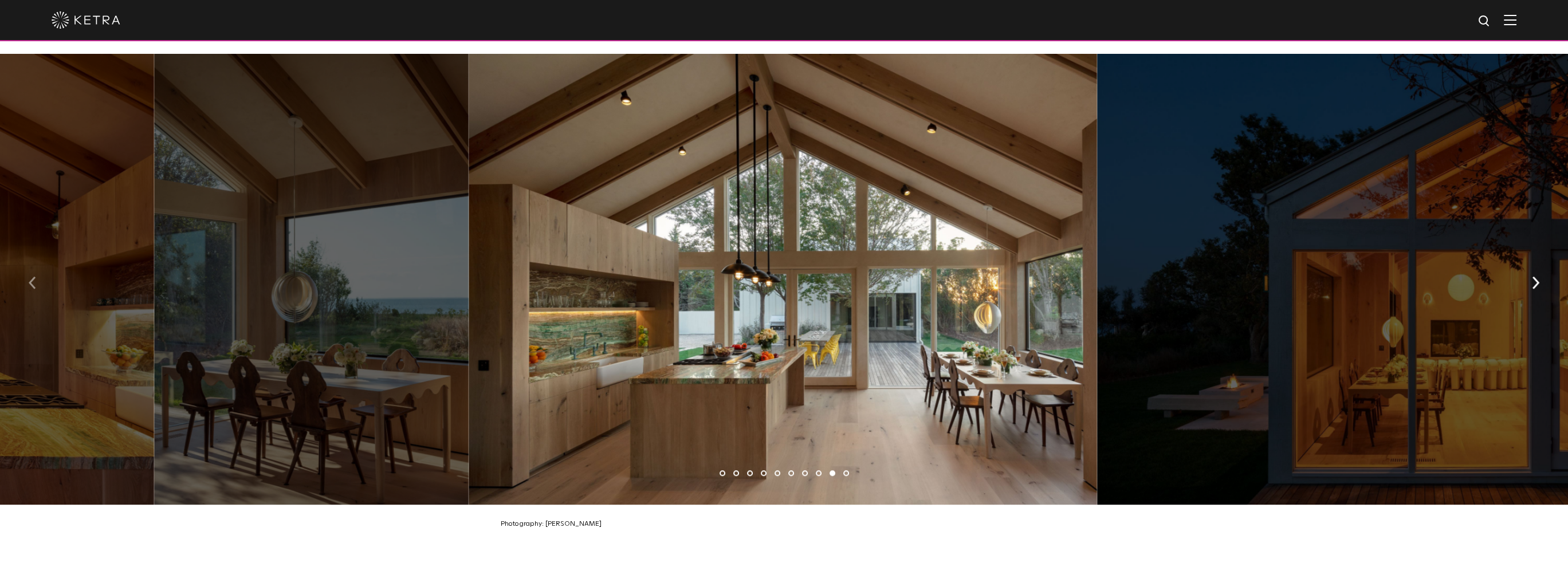
click at [32, 276] on img "button" at bounding box center [32, 283] width 7 height 13
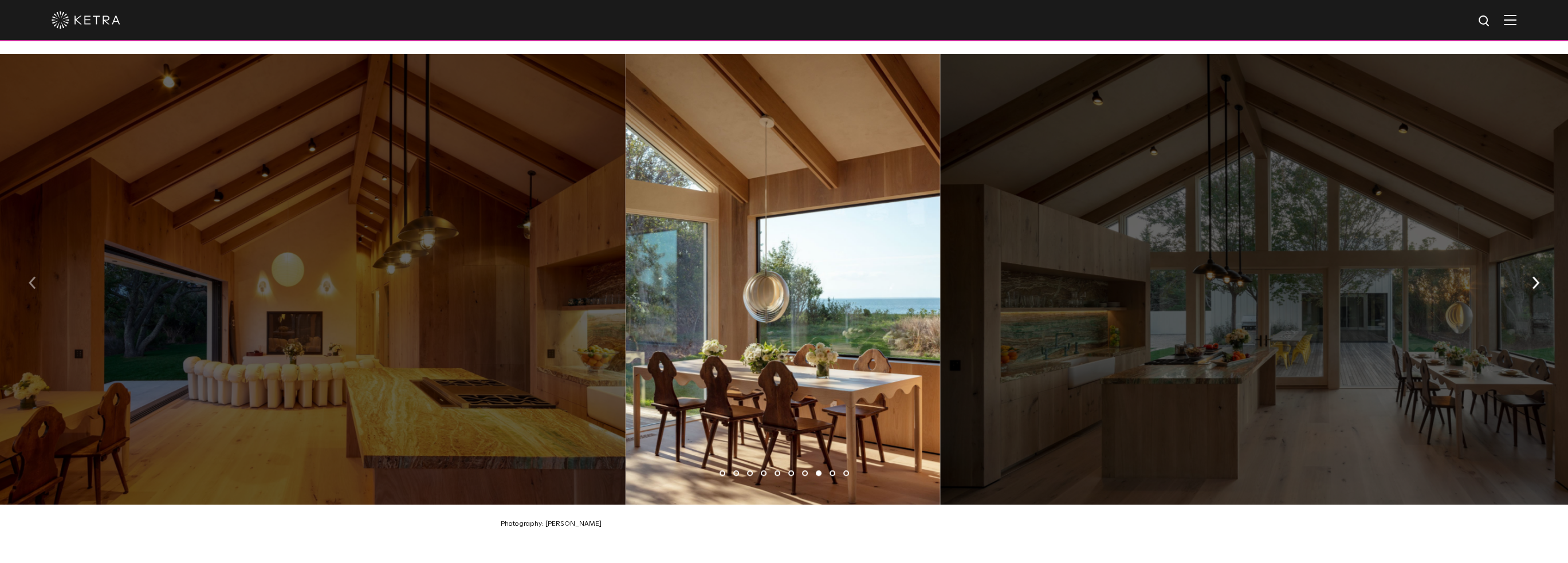
click at [32, 276] on img "button" at bounding box center [32, 283] width 7 height 13
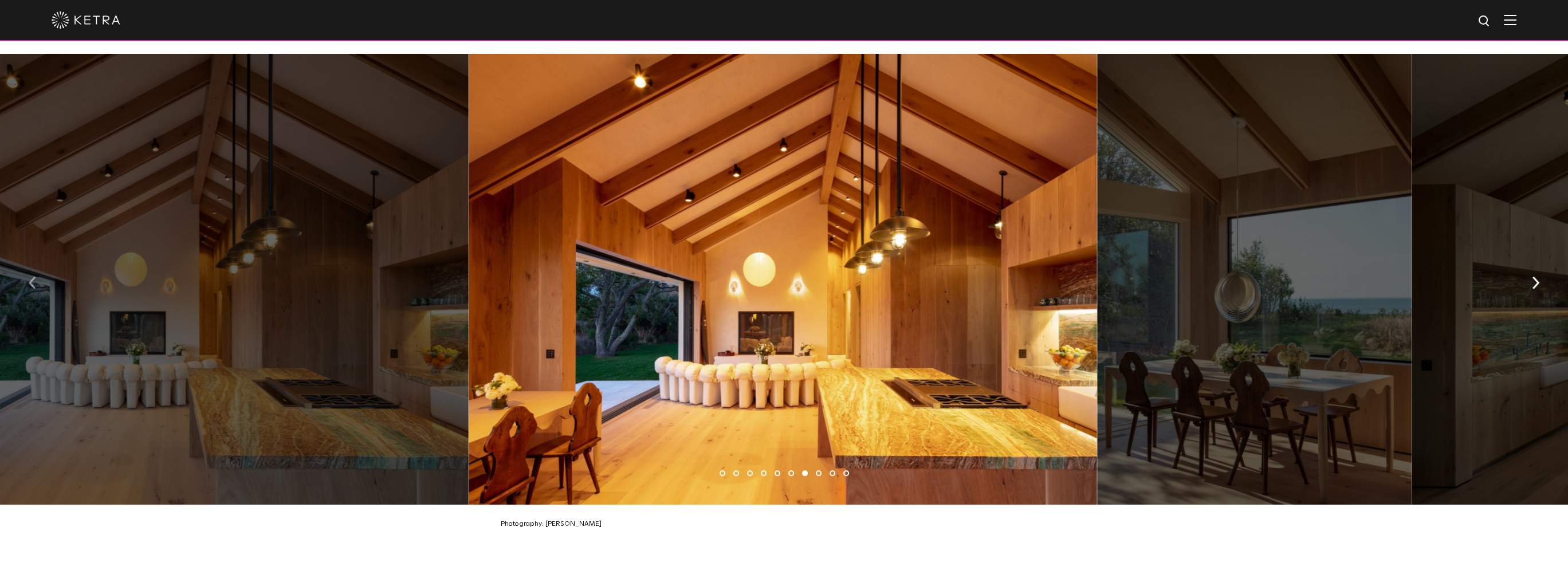
click at [32, 276] on img "button" at bounding box center [32, 283] width 7 height 13
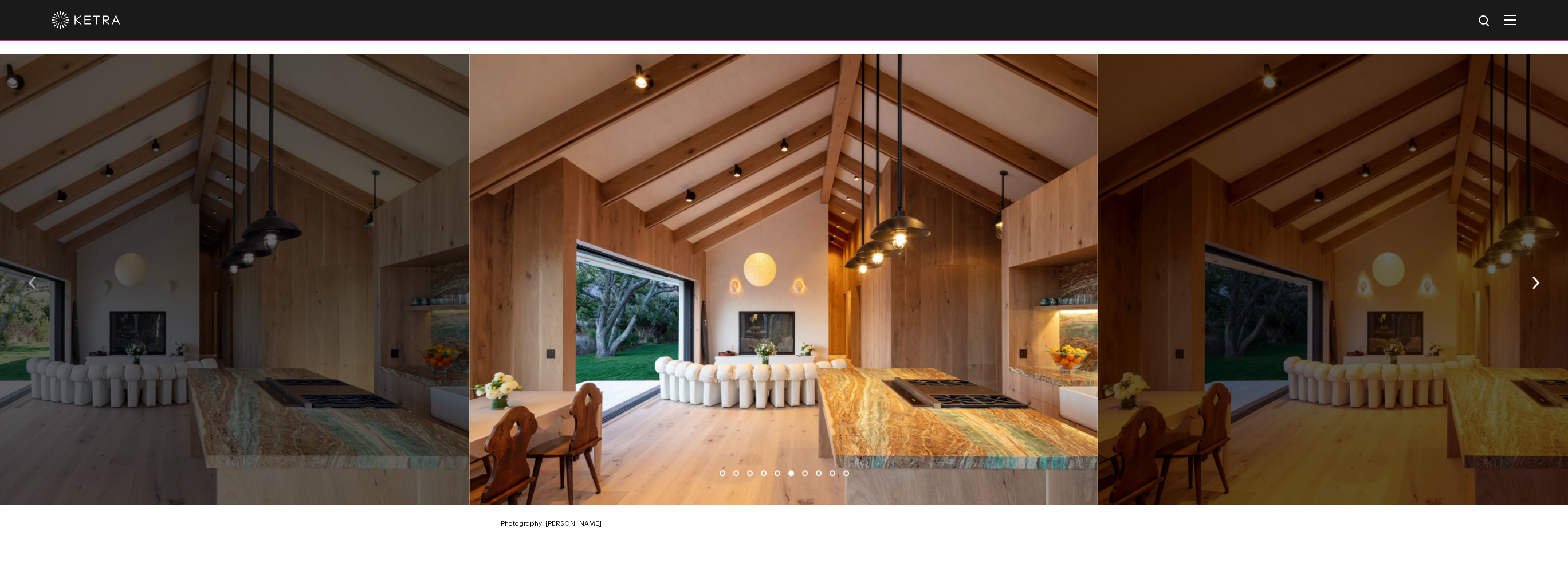
click at [32, 276] on img "button" at bounding box center [32, 283] width 7 height 13
